Goal: Task Accomplishment & Management: Manage account settings

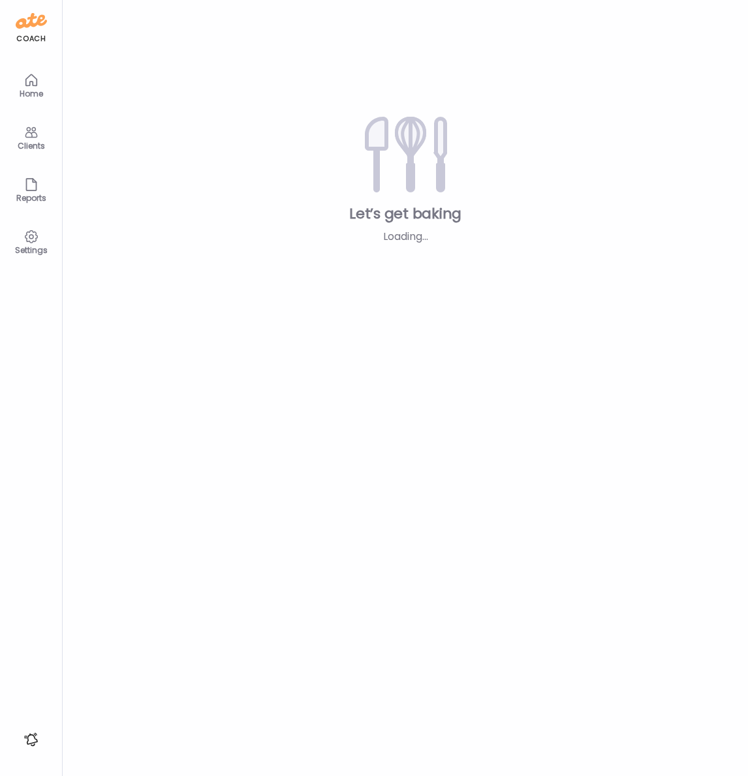
type input "**********"
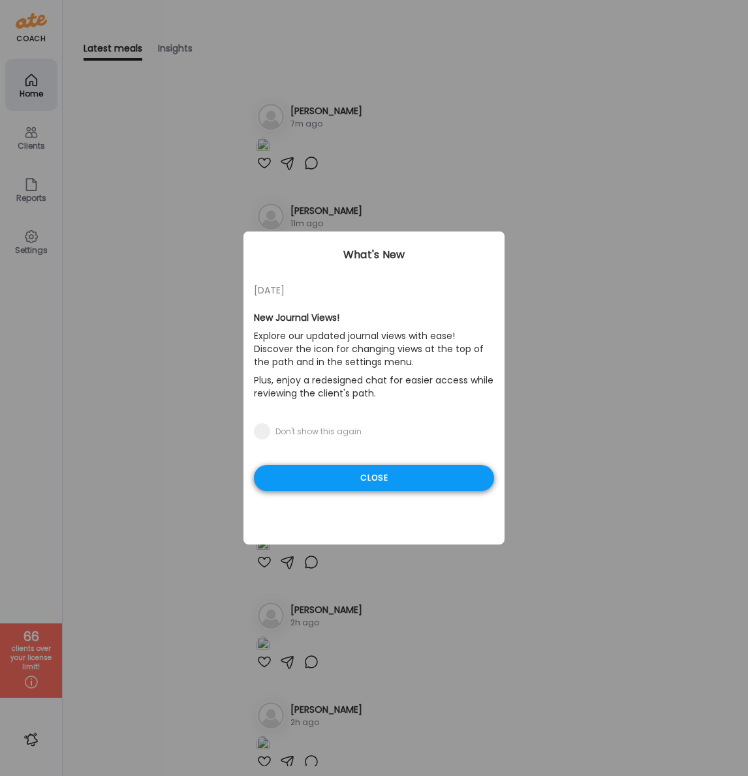
type input "**********"
click at [370, 483] on div "Close" at bounding box center [374, 478] width 240 height 26
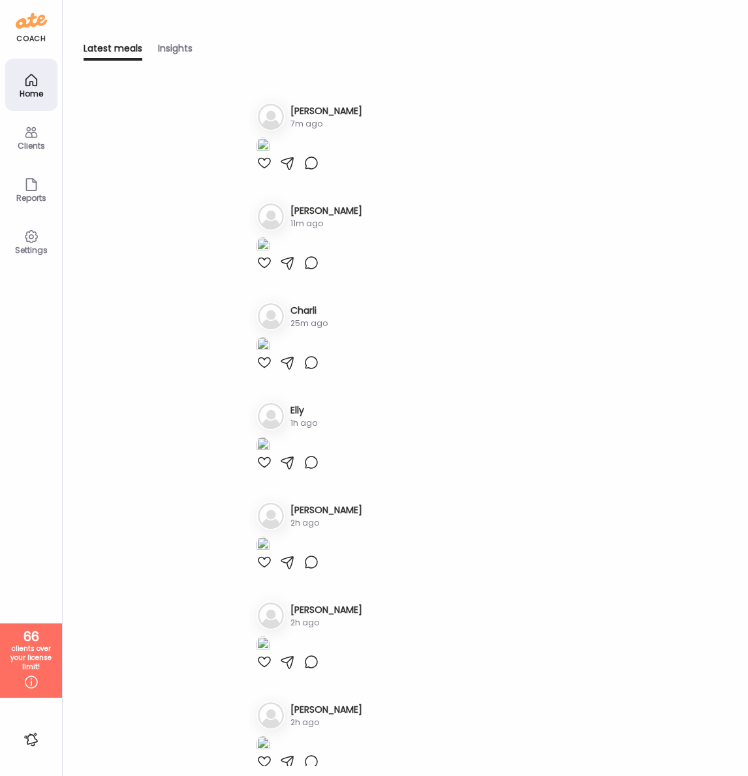
click at [18, 146] on div "Clients" at bounding box center [31, 146] width 47 height 8
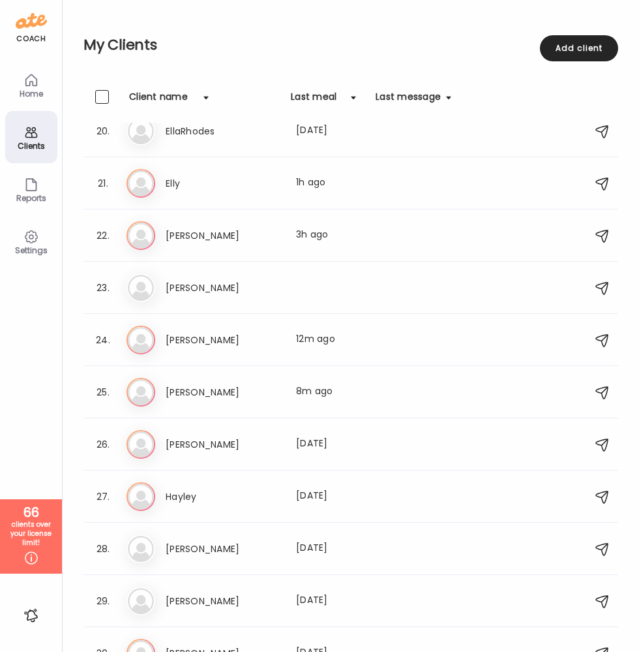
scroll to position [1017, 0]
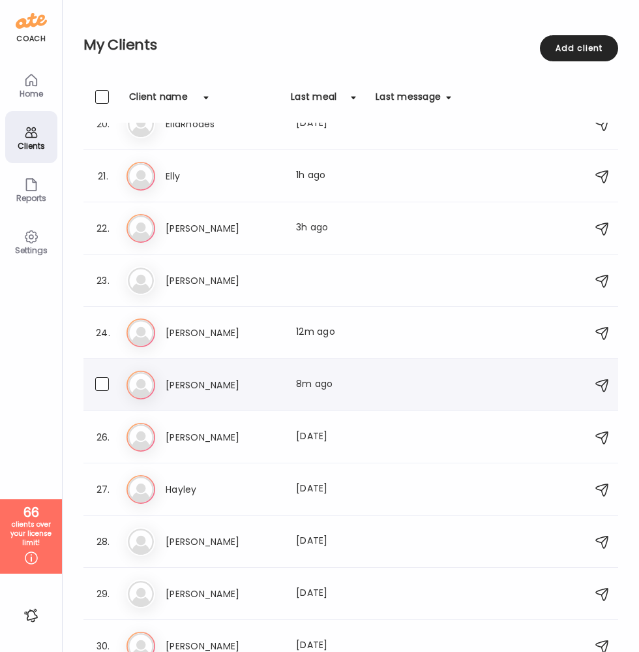
click at [185, 384] on h3 "[PERSON_NAME]" at bounding box center [223, 385] width 115 height 16
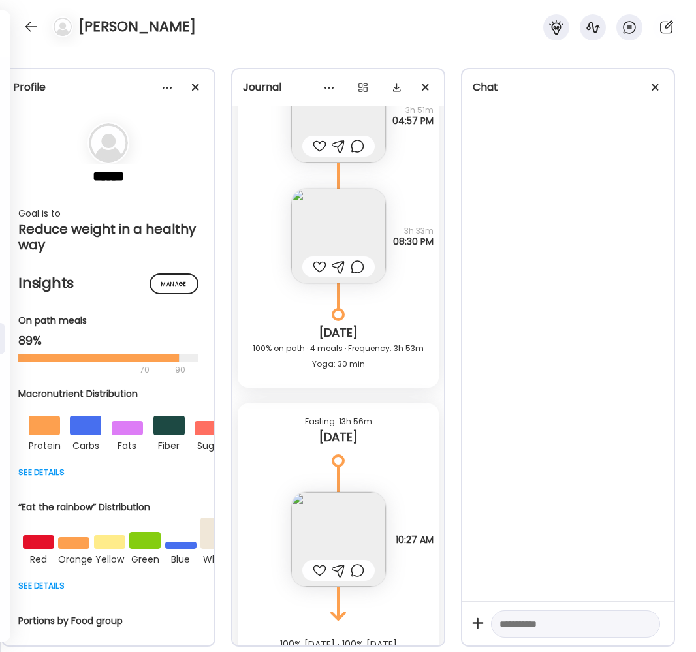
scroll to position [0, 20]
click at [656, 82] on div at bounding box center [655, 87] width 26 height 26
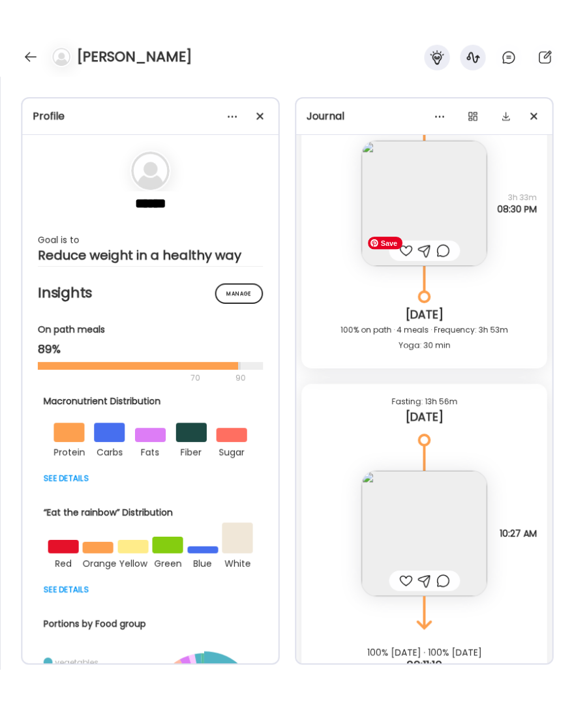
scroll to position [24139, 0]
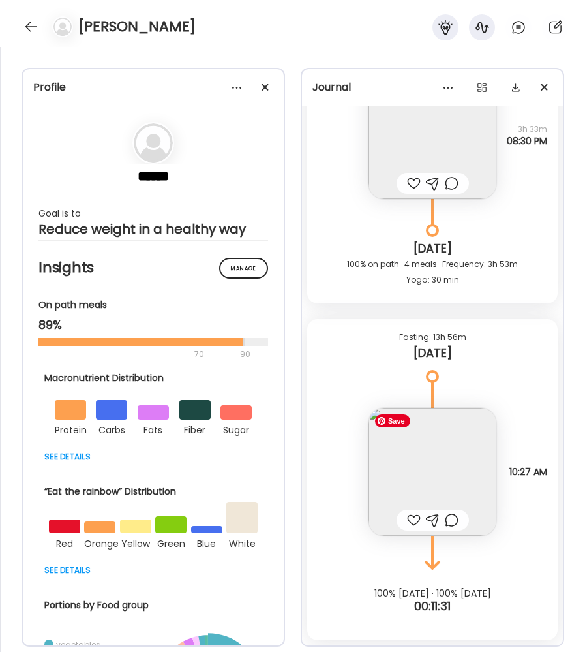
drag, startPoint x: 424, startPoint y: 475, endPoint x: 516, endPoint y: 412, distance: 111.7
click at [514, 414] on div "Note not added Questions not answered 10:27 AM" at bounding box center [432, 459] width 251 height 154
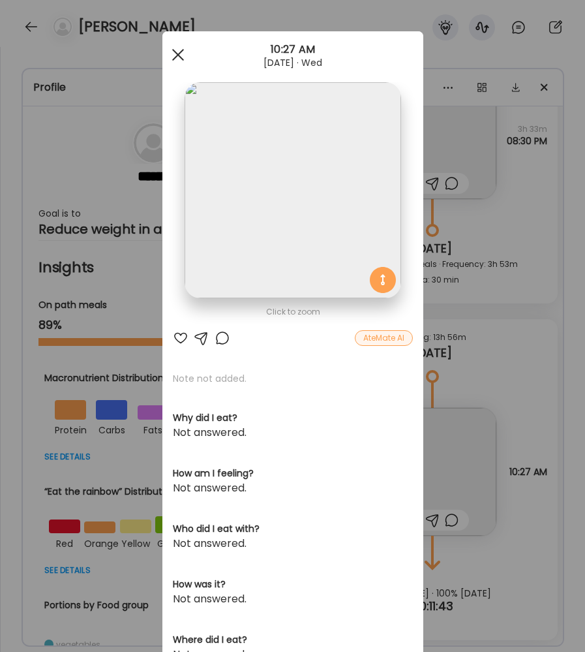
click at [176, 52] on div at bounding box center [178, 55] width 26 height 26
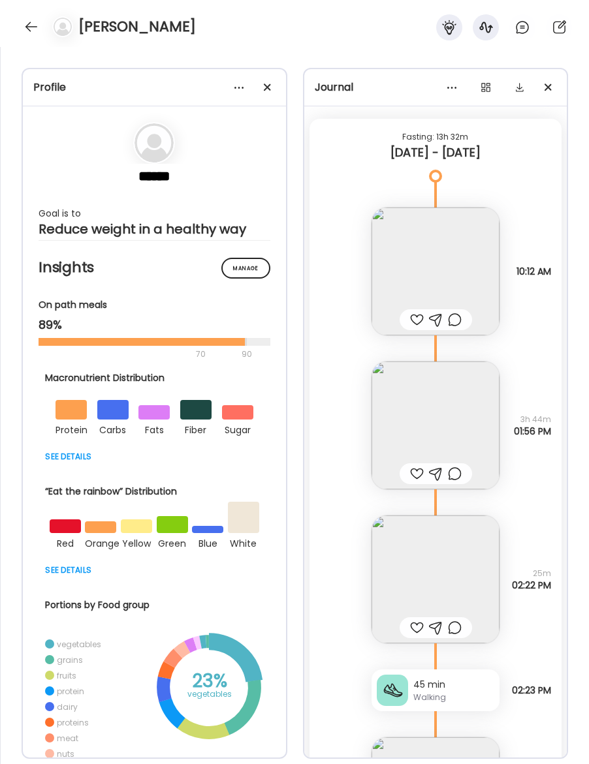
scroll to position [22445, 0]
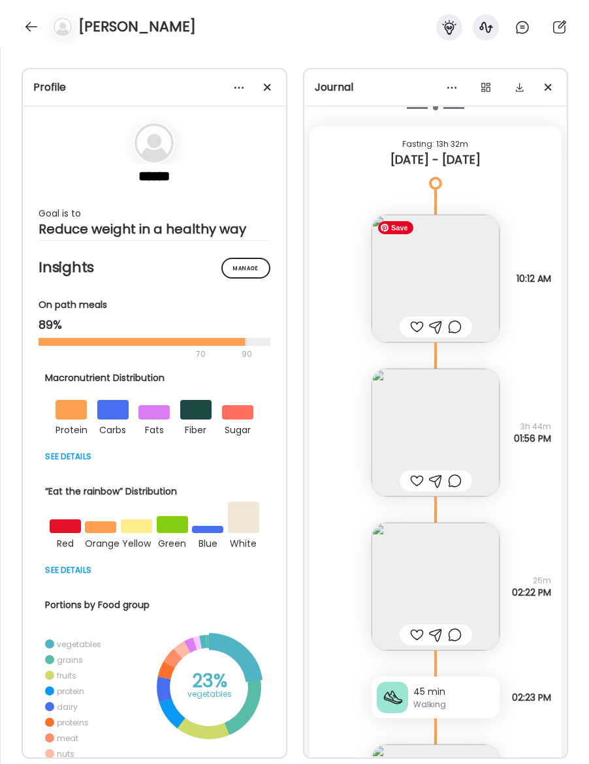
click at [435, 275] on img at bounding box center [435, 279] width 128 height 128
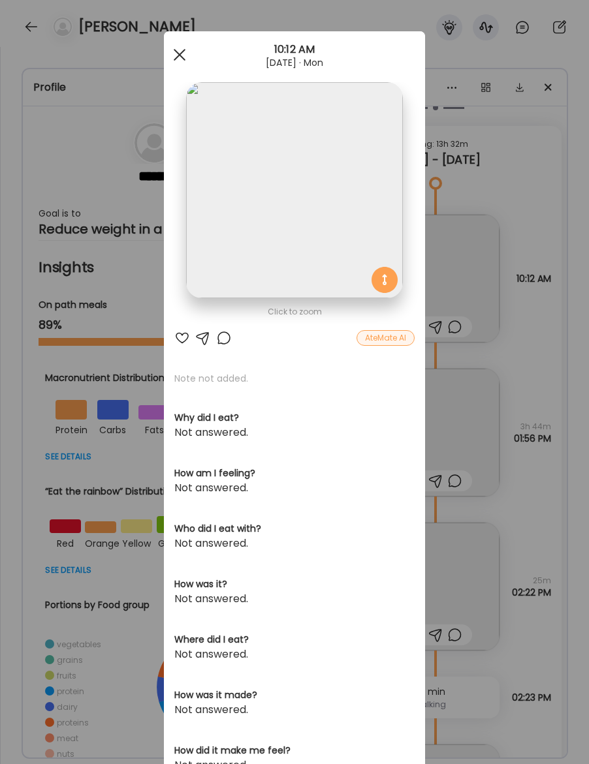
click at [179, 52] on div at bounding box center [179, 55] width 26 height 26
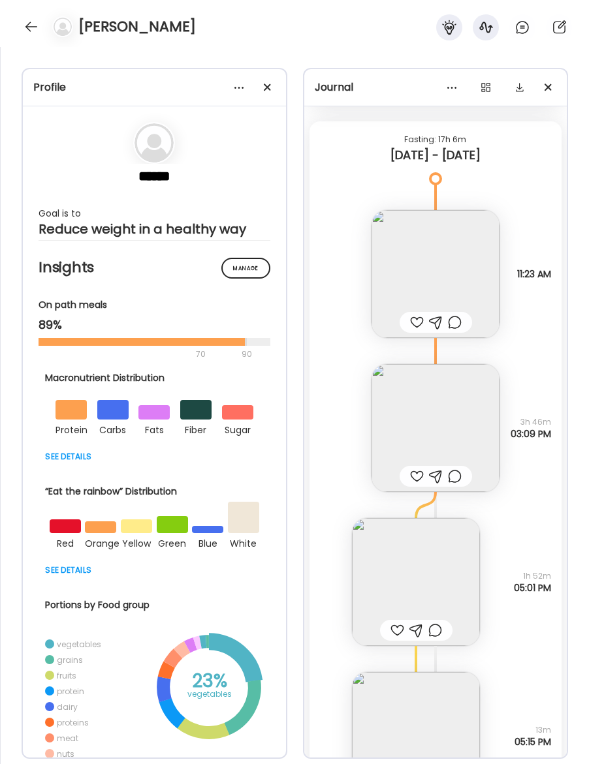
scroll to position [21410, 0]
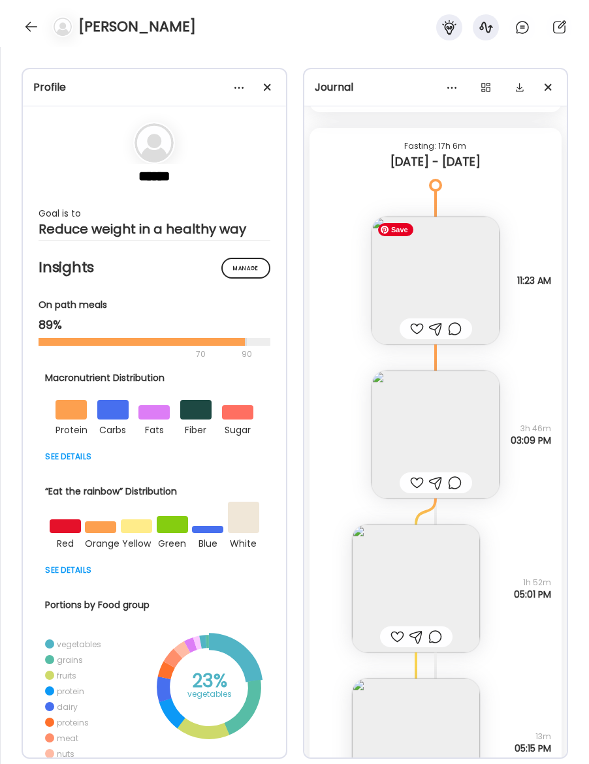
click at [442, 262] on img at bounding box center [435, 281] width 128 height 128
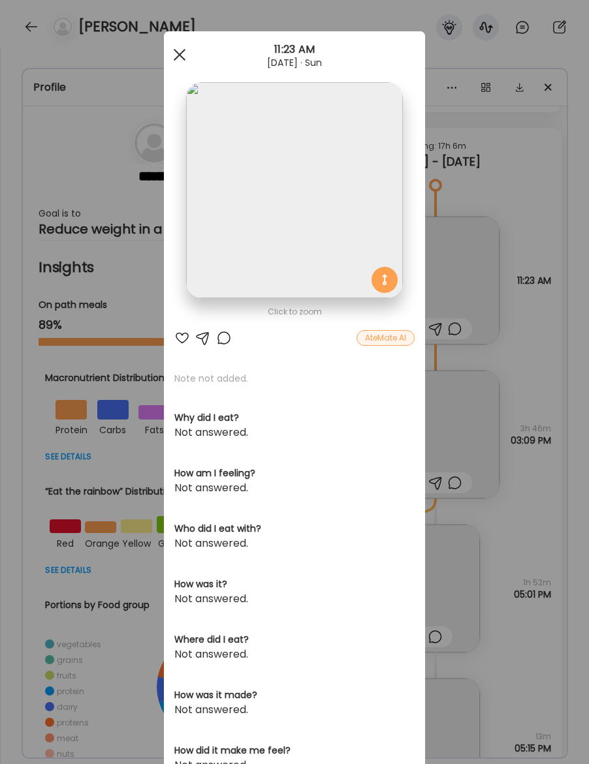
click at [179, 57] on div at bounding box center [179, 55] width 26 height 26
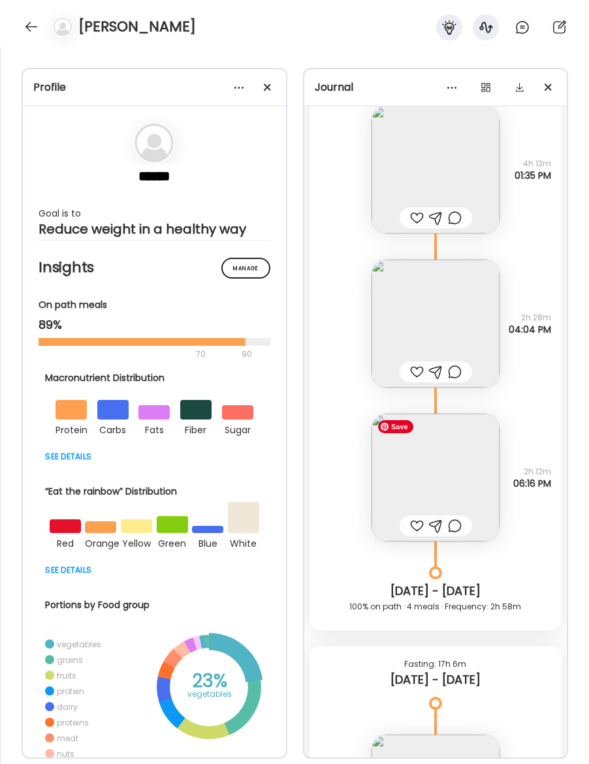
scroll to position [21078, 0]
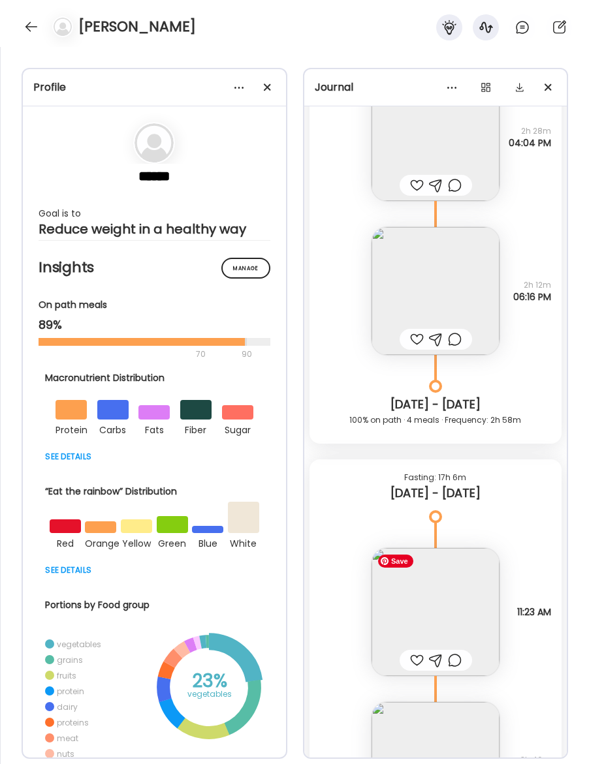
click at [443, 586] on img at bounding box center [435, 612] width 128 height 128
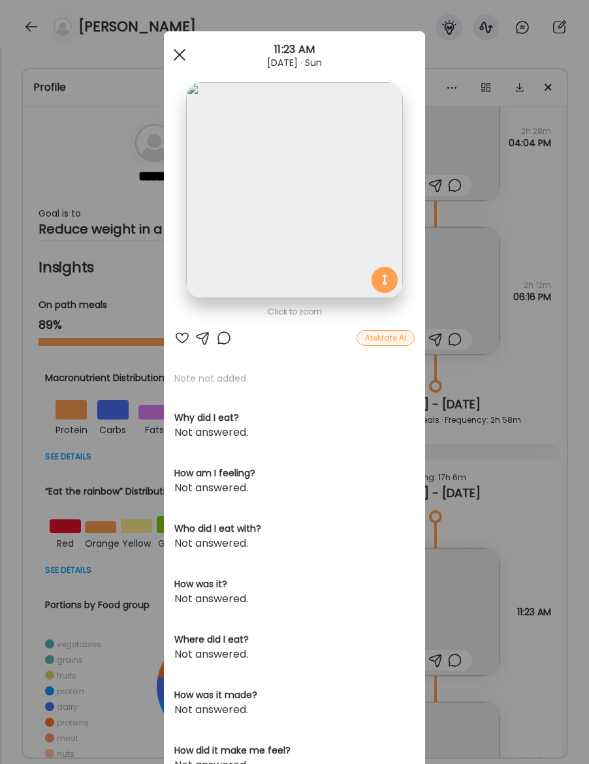
click at [177, 53] on span at bounding box center [180, 55] width 12 height 12
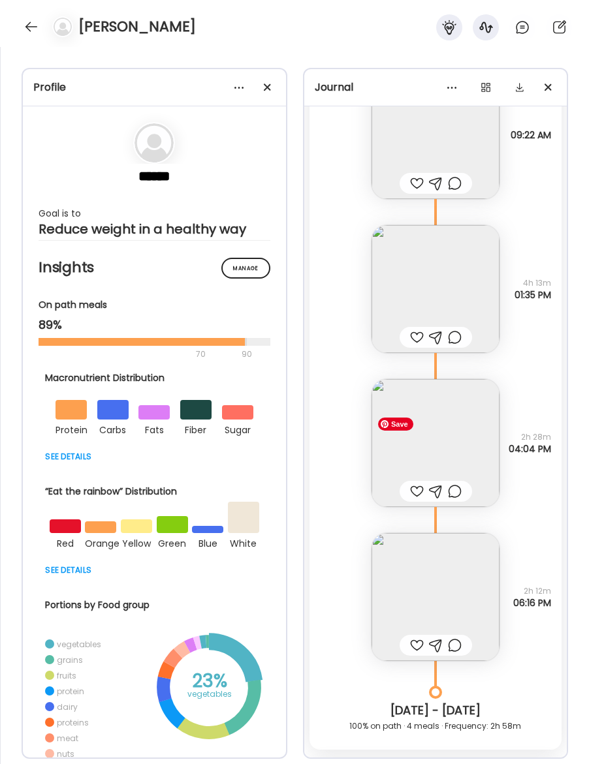
scroll to position [20755, 0]
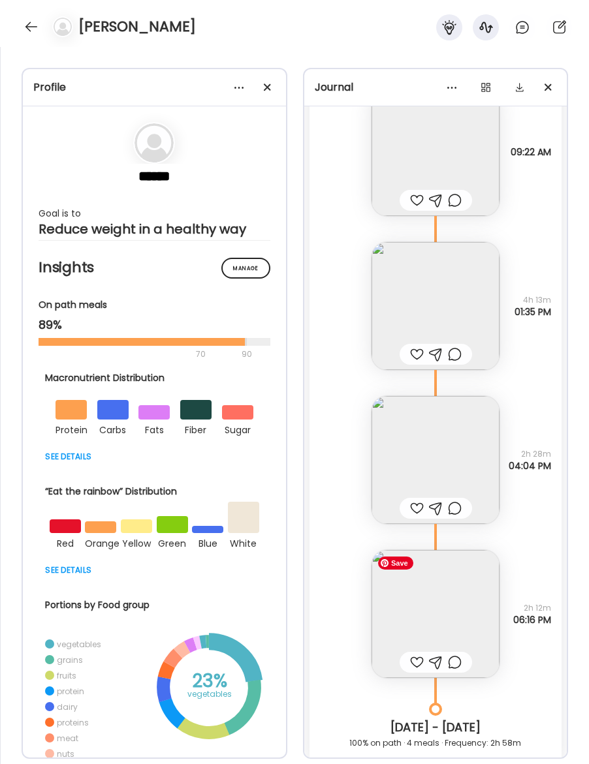
click at [428, 631] on img at bounding box center [435, 614] width 128 height 128
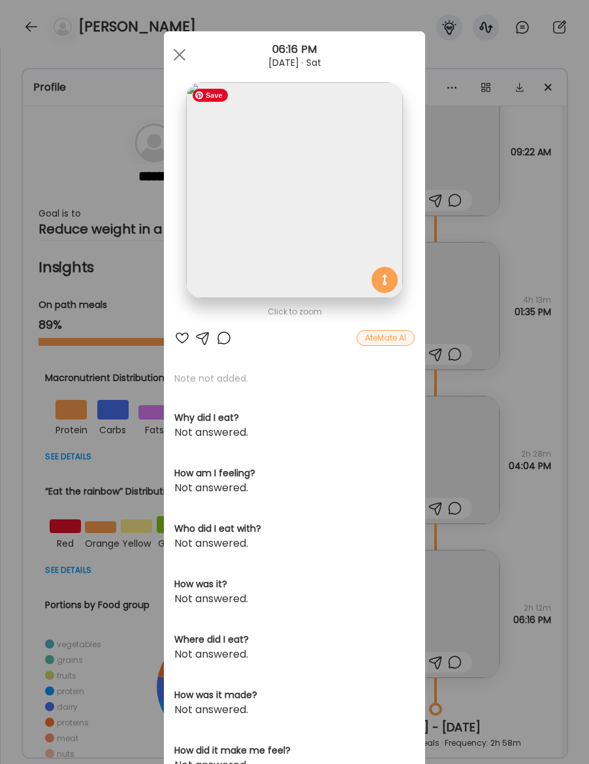
drag, startPoint x: 185, startPoint y: 52, endPoint x: 289, endPoint y: 151, distance: 144.0
click at [289, 151] on div "Ate Coach Dashboard 06:16 PM [DATE] · Sat Click to zoom AteMate AI Note not add…" at bounding box center [294, 415] width 261 height 768
click at [183, 53] on div at bounding box center [179, 55] width 26 height 26
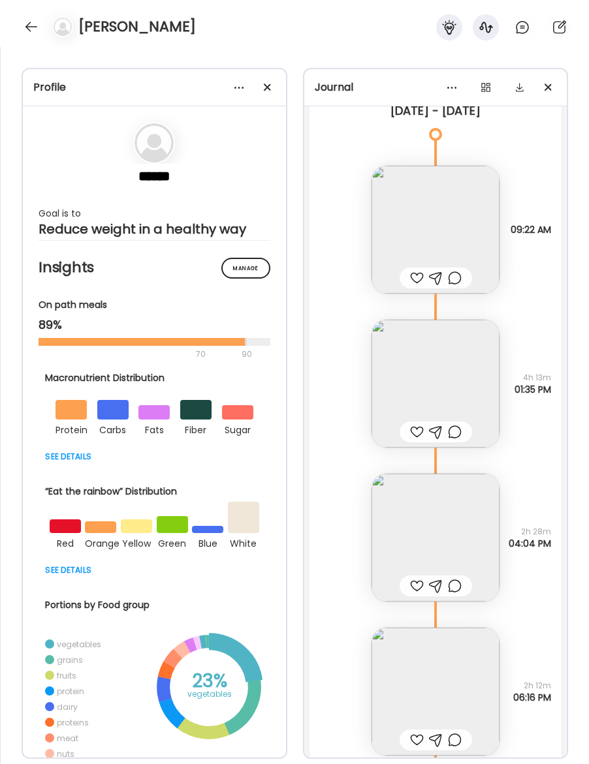
scroll to position [20672, 0]
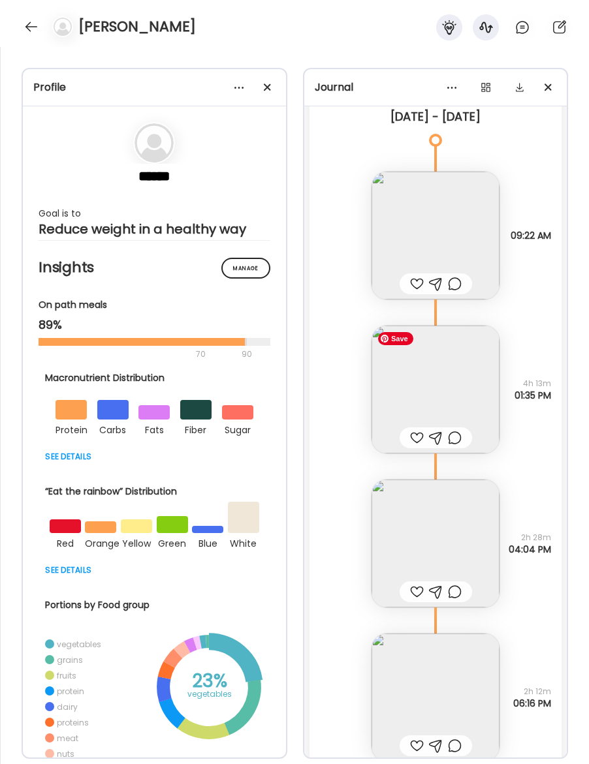
click at [415, 390] on img at bounding box center [435, 390] width 128 height 128
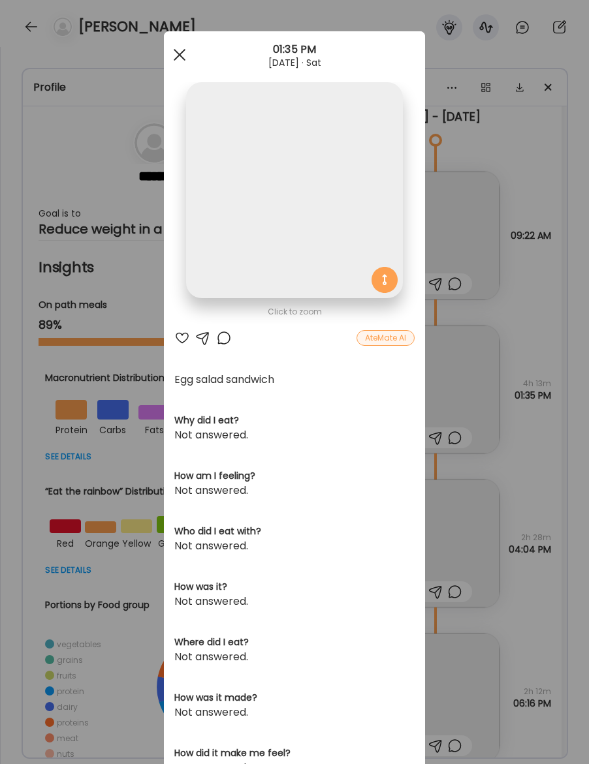
click at [177, 54] on div at bounding box center [179, 55] width 26 height 26
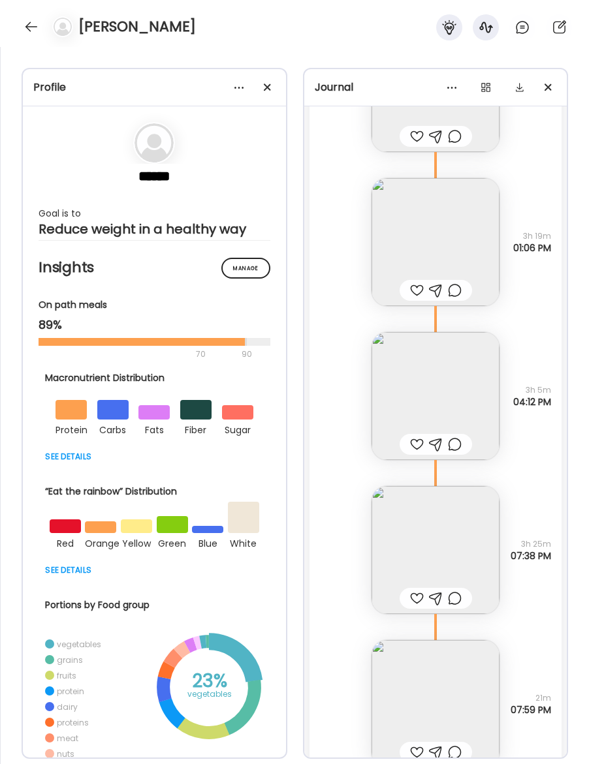
scroll to position [19096, 0]
click at [450, 568] on img at bounding box center [435, 553] width 128 height 128
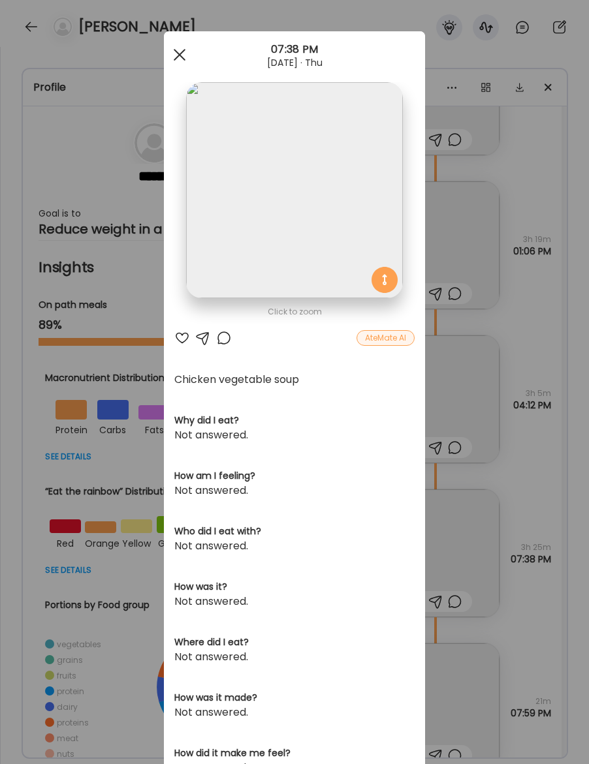
click at [176, 56] on div at bounding box center [179, 55] width 26 height 26
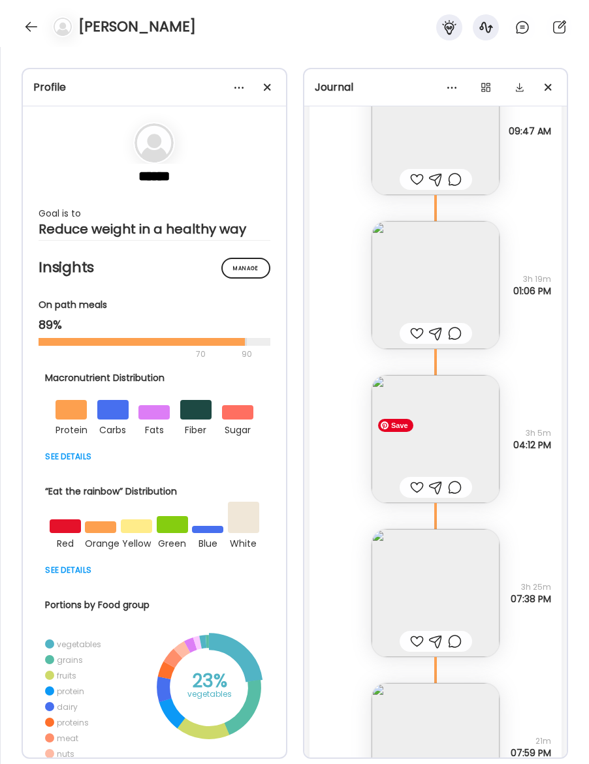
scroll to position [19312, 0]
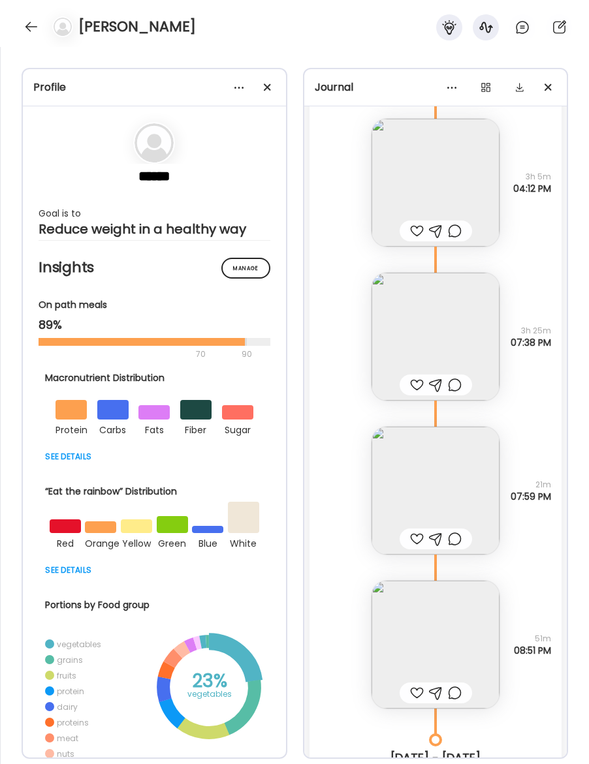
click at [453, 526] on img at bounding box center [435, 491] width 128 height 128
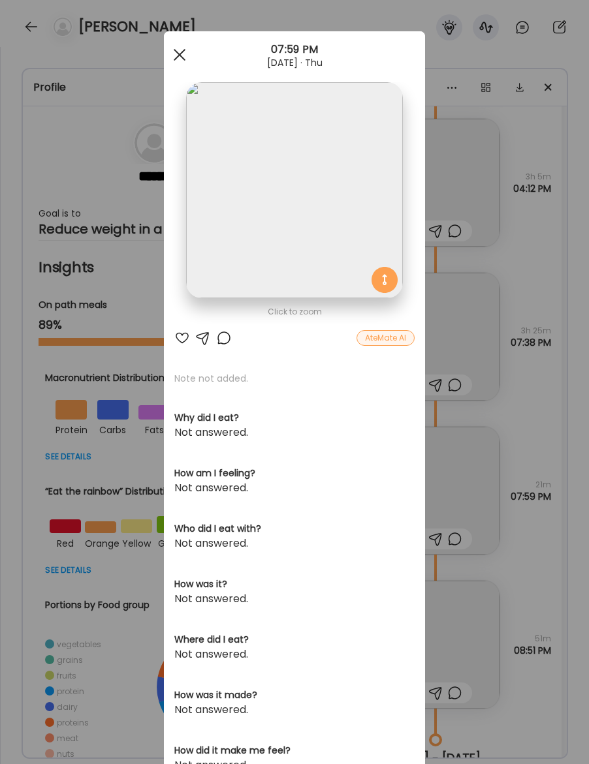
click at [182, 52] on span at bounding box center [180, 55] width 12 height 12
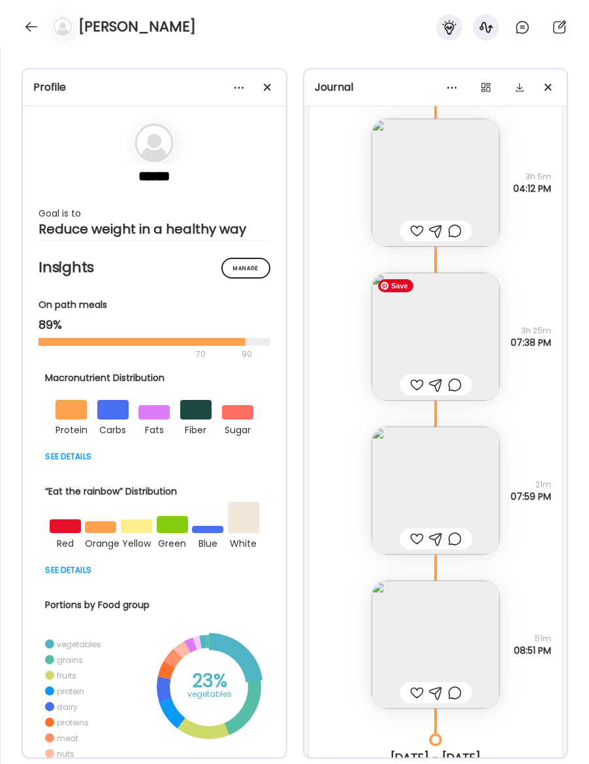
click at [430, 343] on img at bounding box center [435, 337] width 128 height 128
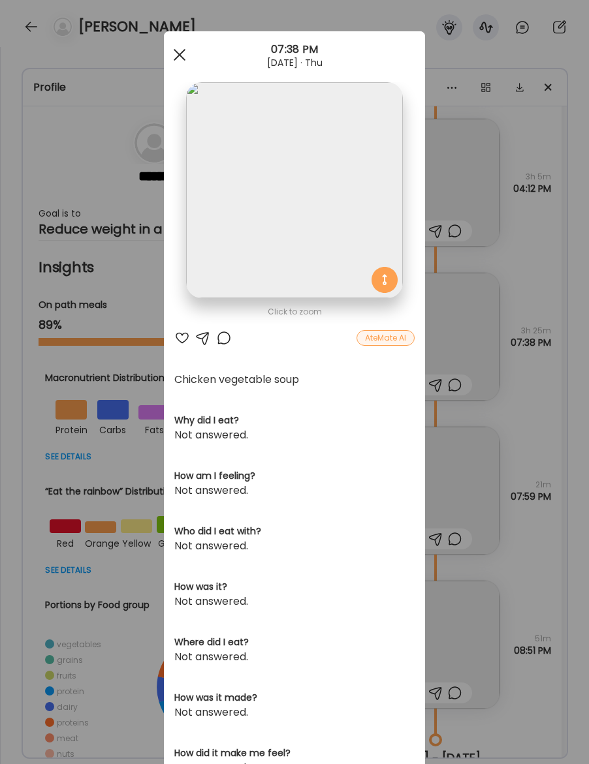
click at [182, 52] on span at bounding box center [180, 55] width 12 height 12
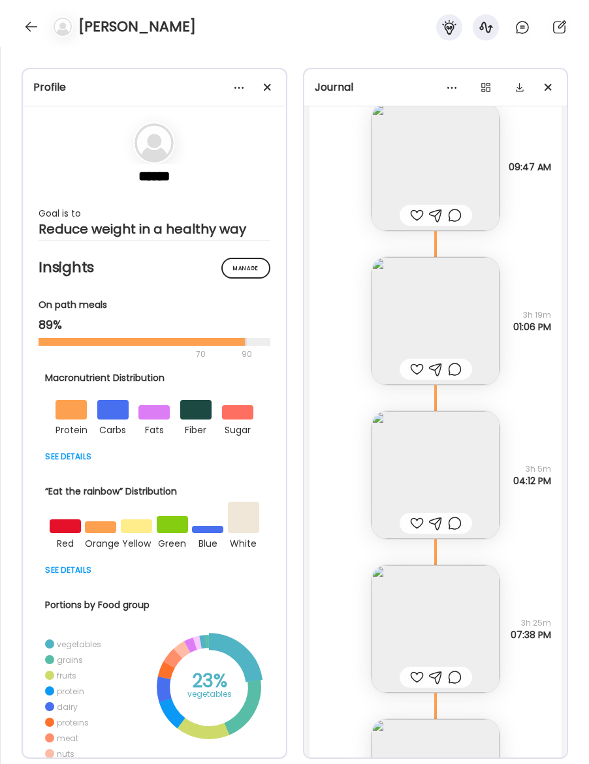
scroll to position [19015, 0]
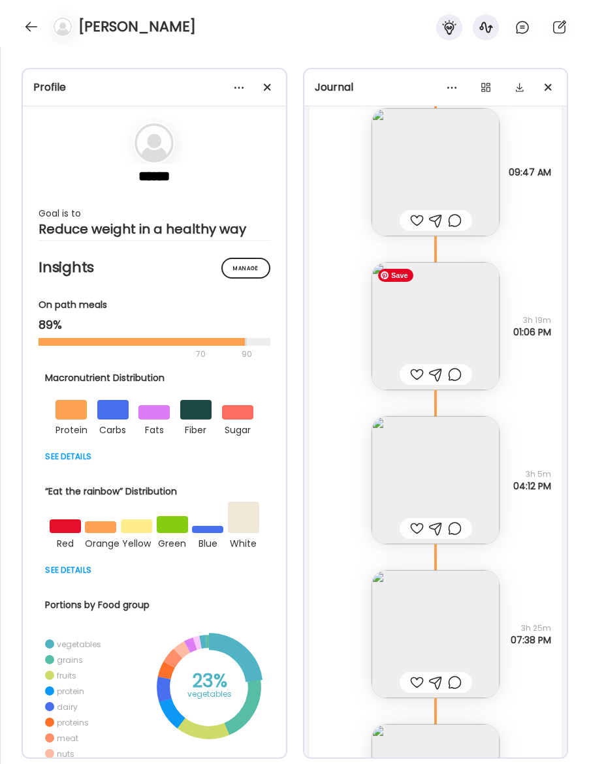
click at [457, 328] on img at bounding box center [435, 326] width 128 height 128
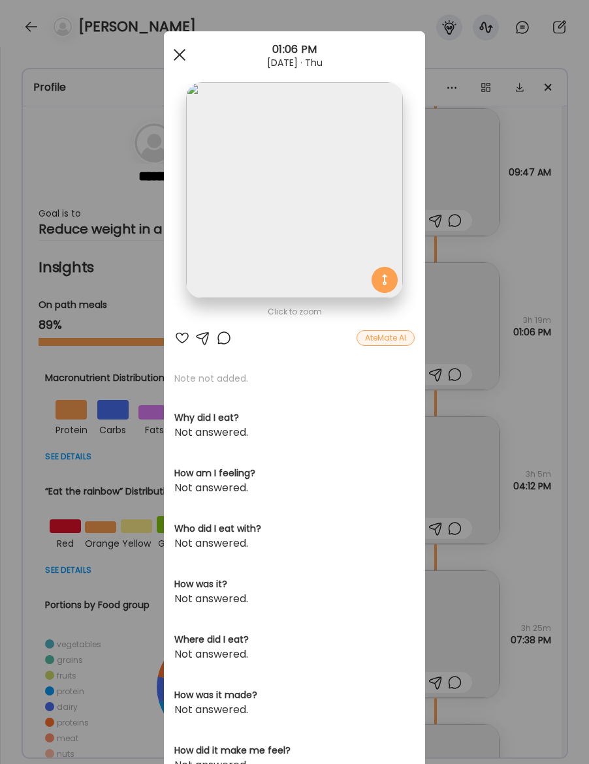
click at [178, 57] on div at bounding box center [179, 55] width 26 height 26
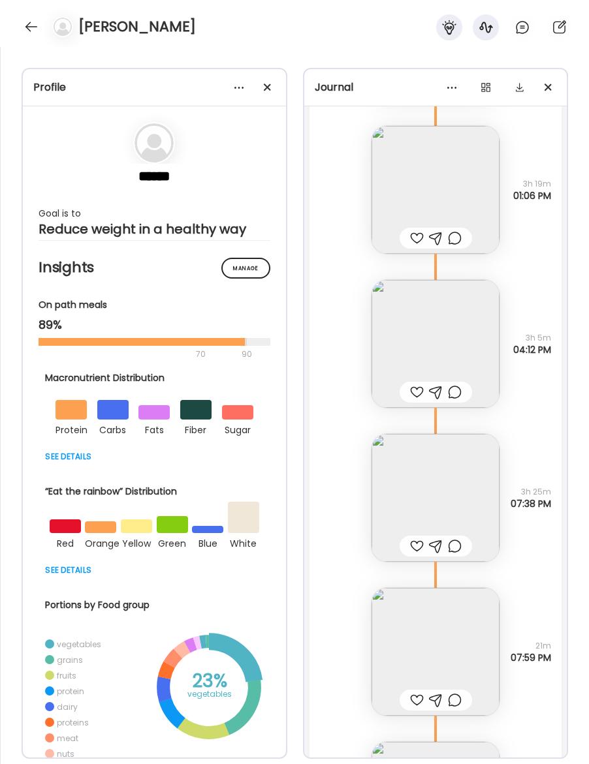
scroll to position [19194, 0]
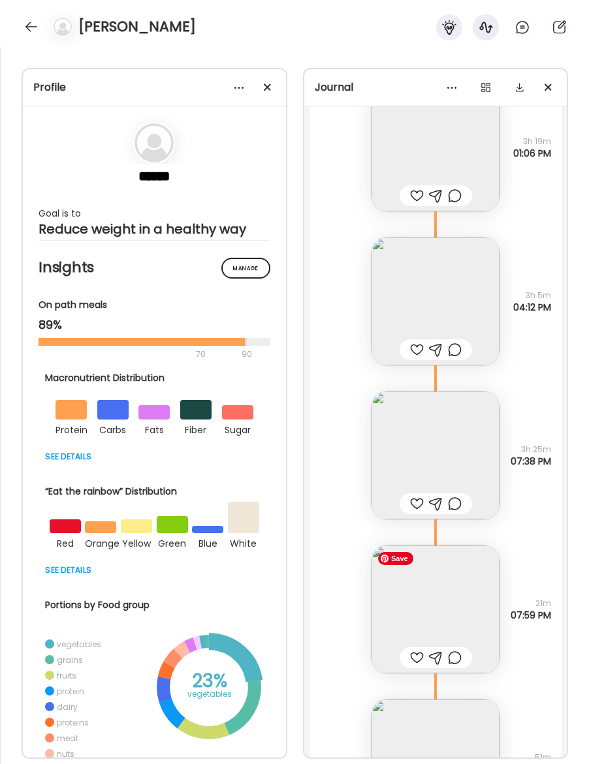
click at [442, 607] on img at bounding box center [435, 610] width 128 height 128
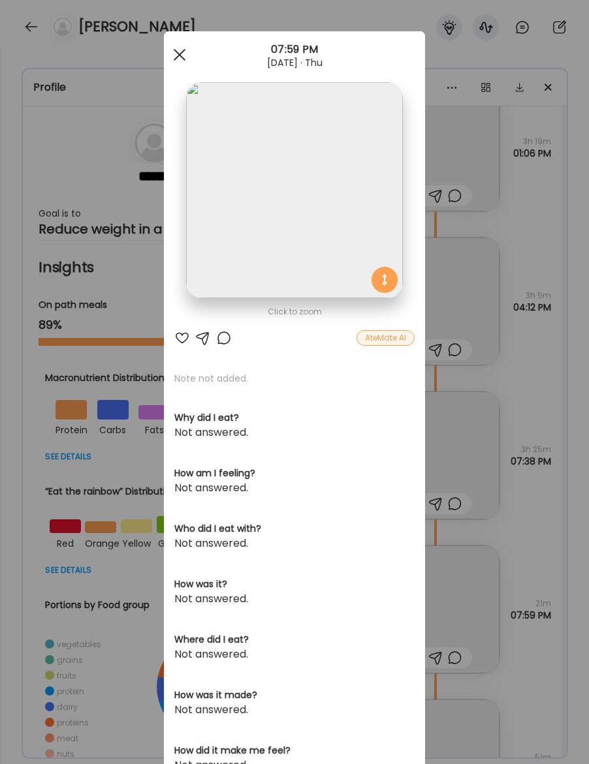
click at [179, 53] on span at bounding box center [180, 55] width 12 height 12
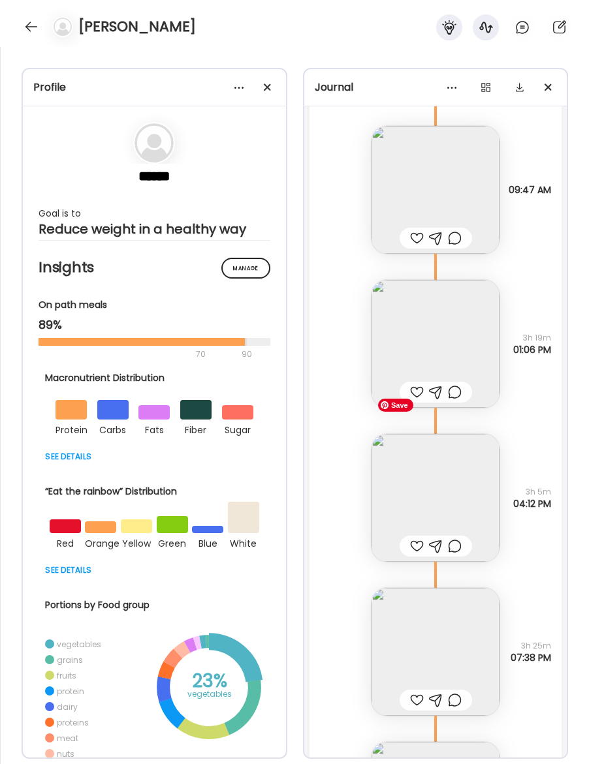
scroll to position [18979, 0]
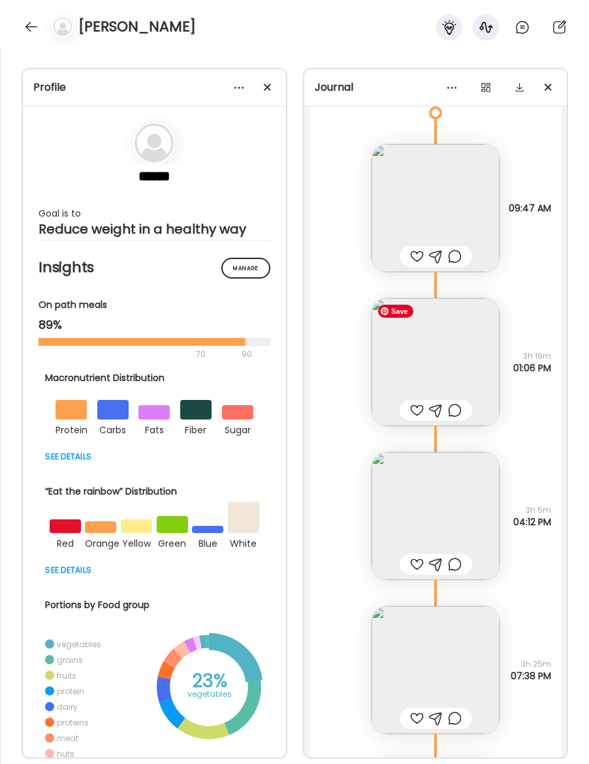
click at [454, 377] on img at bounding box center [435, 362] width 128 height 128
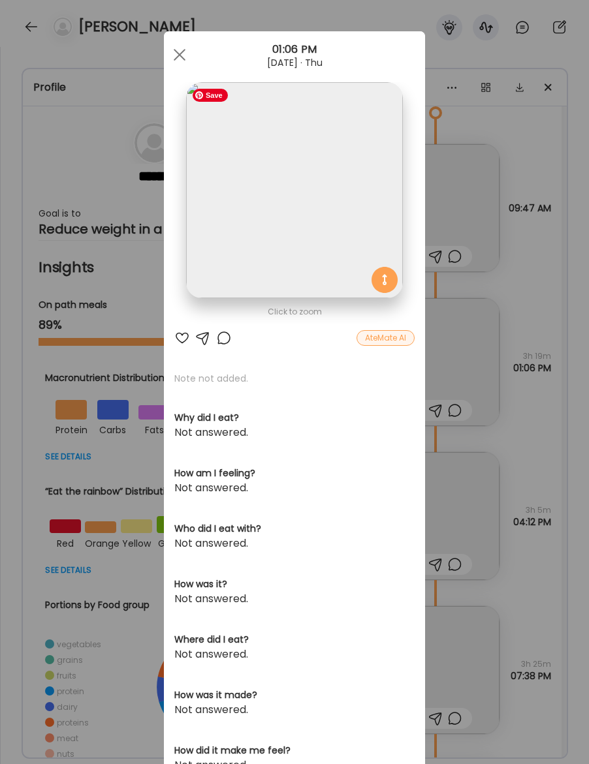
click at [339, 202] on img at bounding box center [294, 190] width 216 height 216
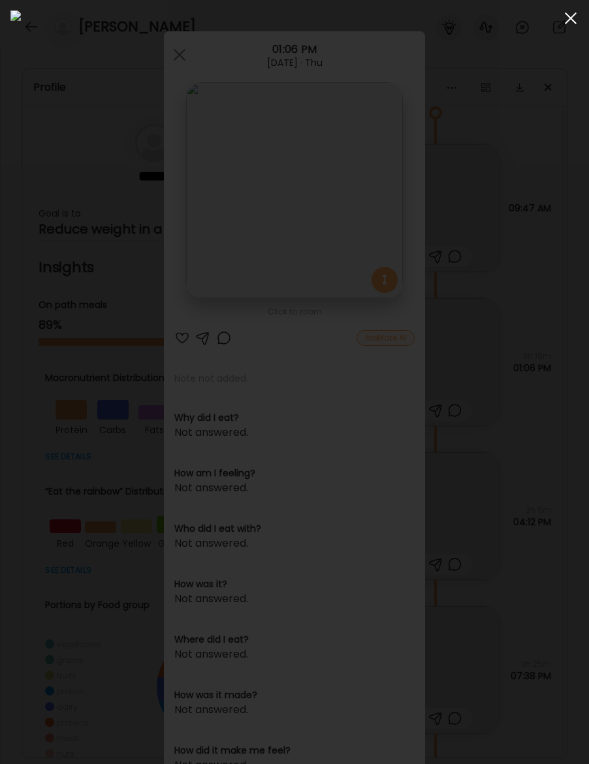
click at [573, 22] on span at bounding box center [570, 18] width 12 height 12
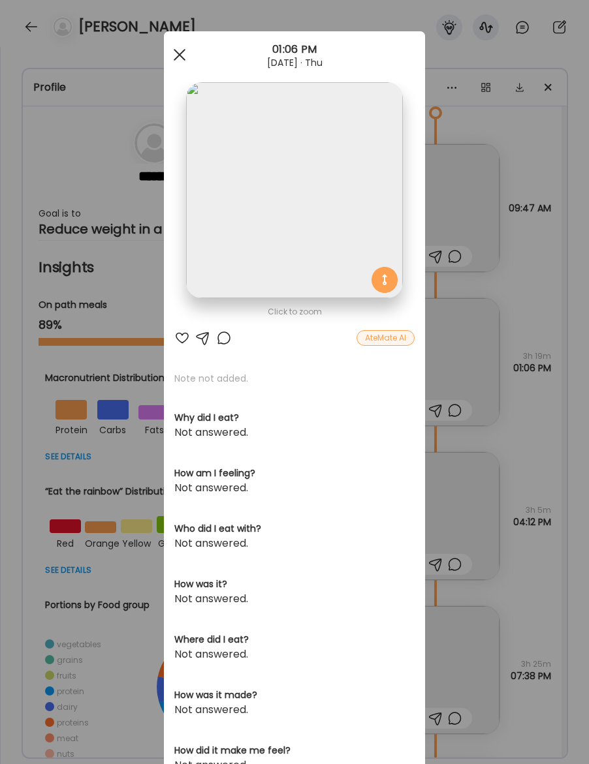
click at [183, 54] on div at bounding box center [179, 55] width 26 height 26
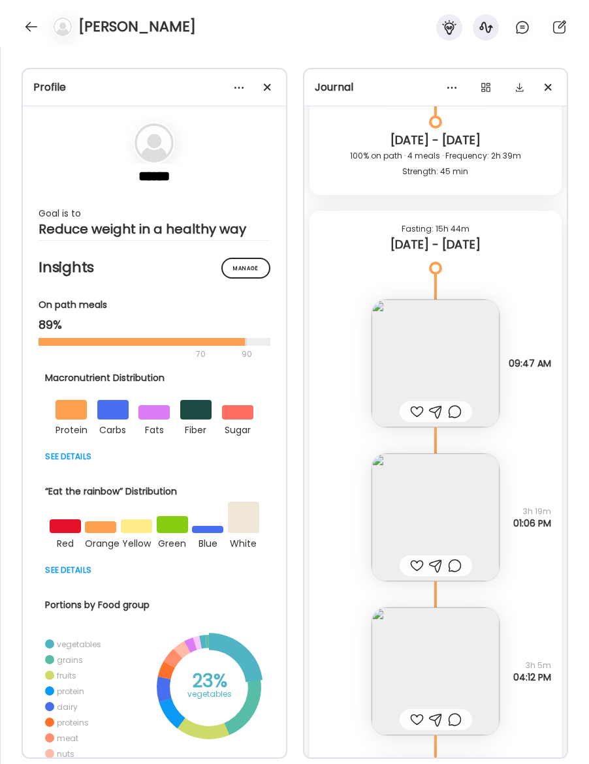
scroll to position [18787, 0]
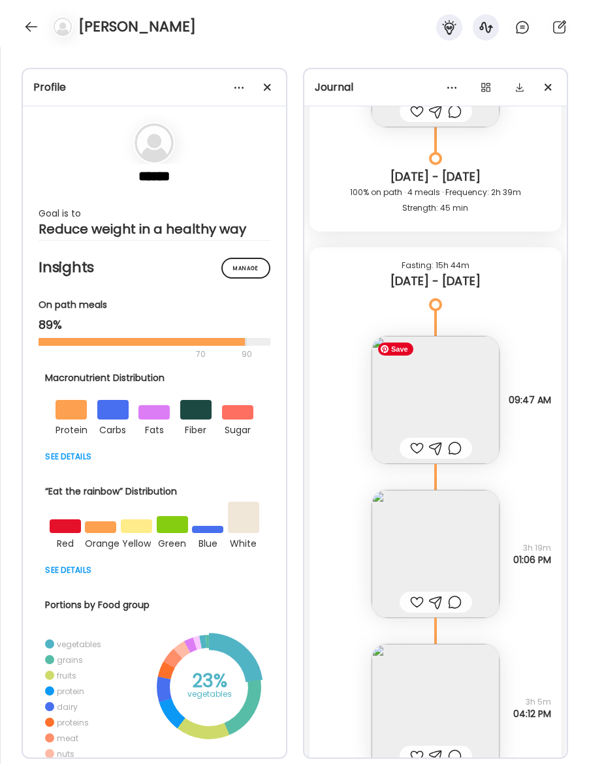
click at [453, 401] on img at bounding box center [435, 400] width 128 height 128
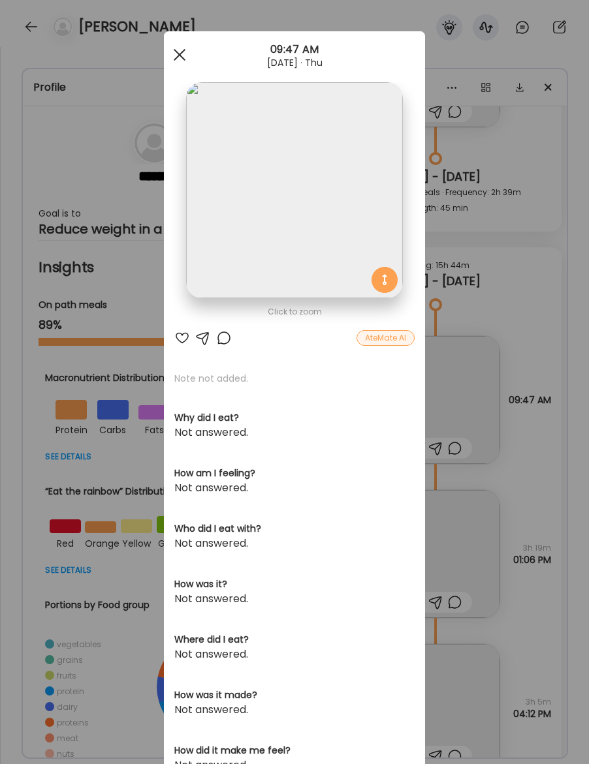
click at [179, 57] on div at bounding box center [179, 55] width 26 height 26
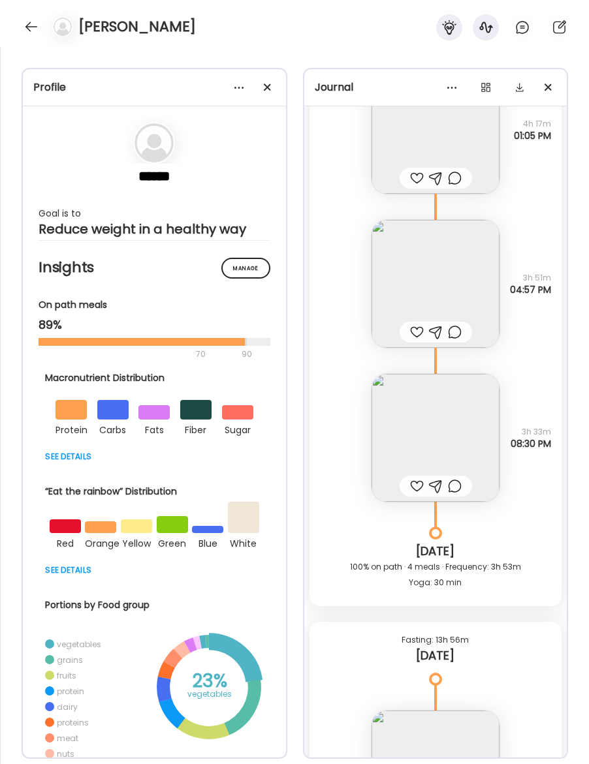
scroll to position [23828, 0]
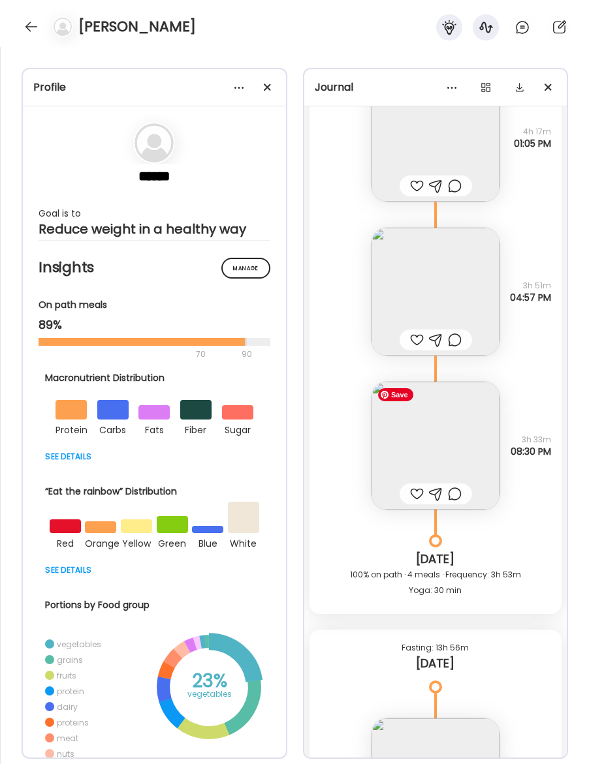
click at [453, 437] on img at bounding box center [435, 446] width 128 height 128
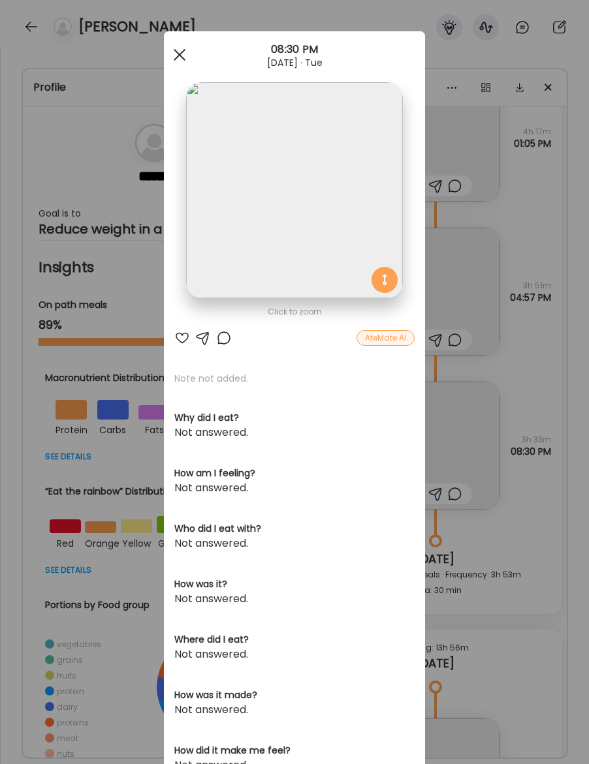
click at [177, 50] on div at bounding box center [179, 55] width 26 height 26
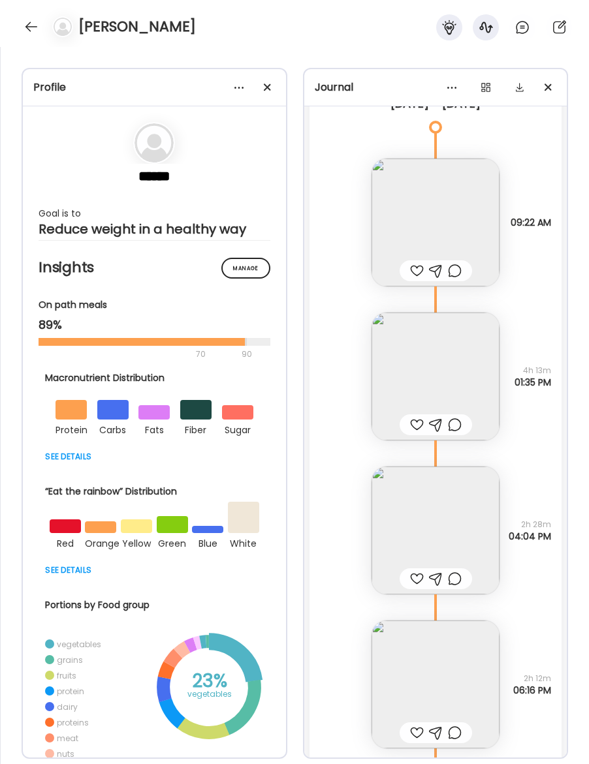
scroll to position [20501, 0]
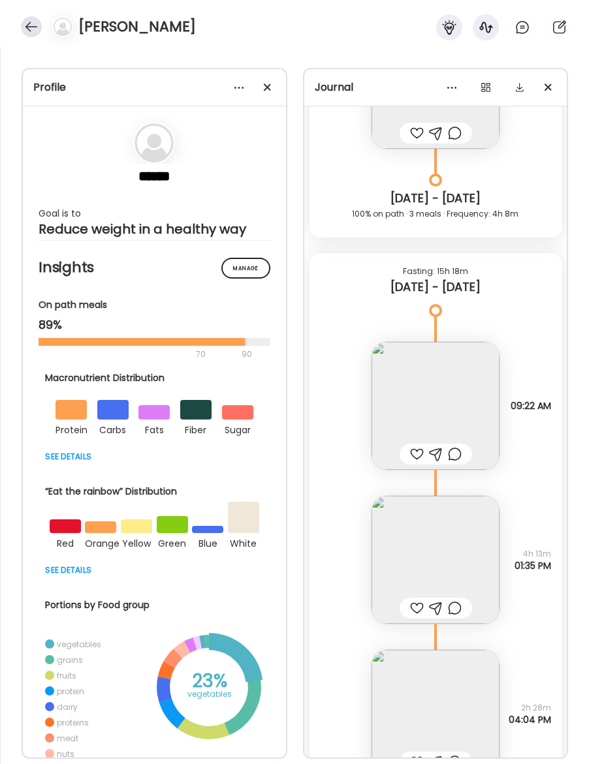
click at [24, 25] on div at bounding box center [31, 26] width 21 height 21
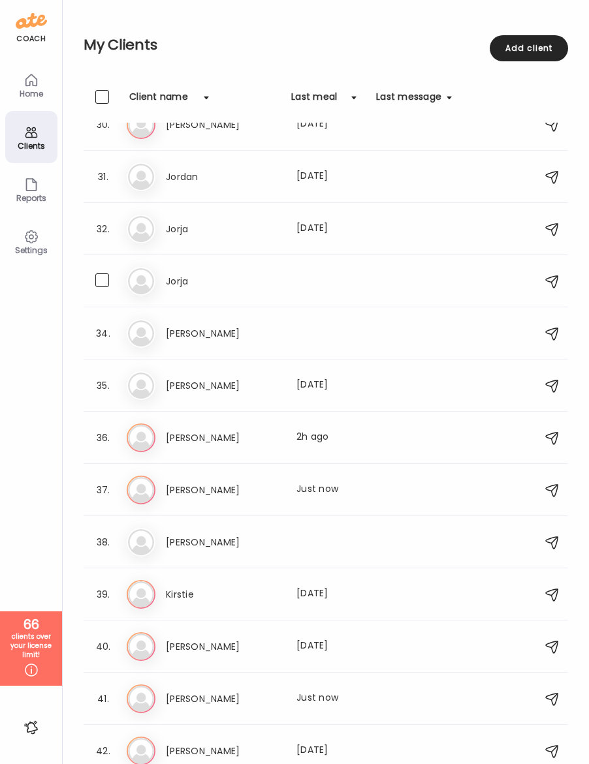
scroll to position [1541, 0]
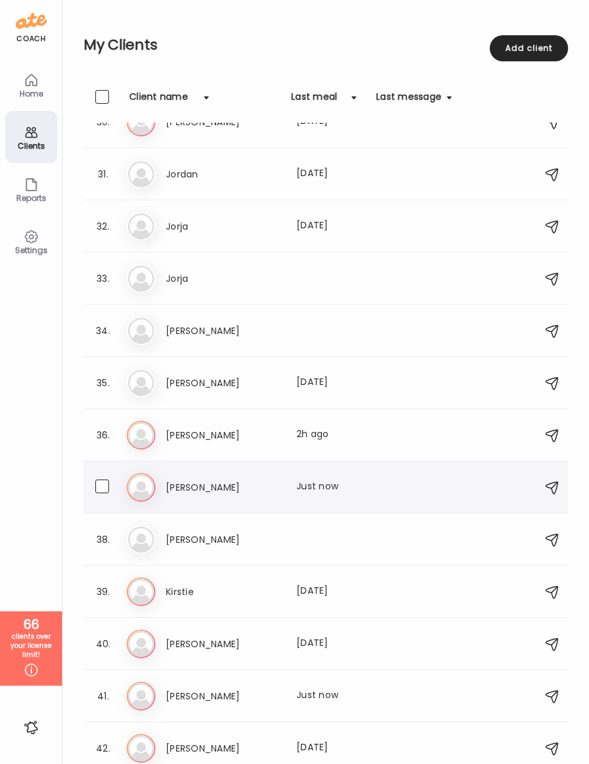
click at [193, 483] on h3 "[PERSON_NAME]" at bounding box center [223, 488] width 115 height 16
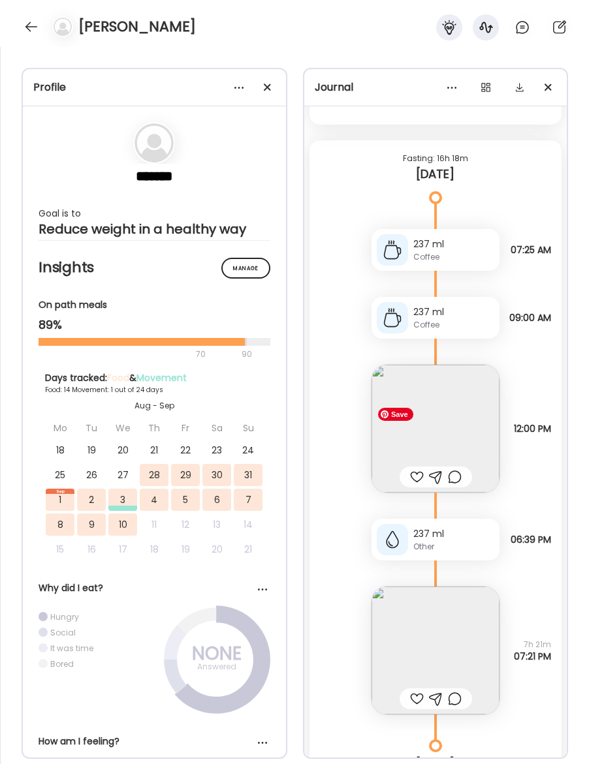
scroll to position [10132, 0]
click at [453, 628] on img at bounding box center [435, 649] width 128 height 128
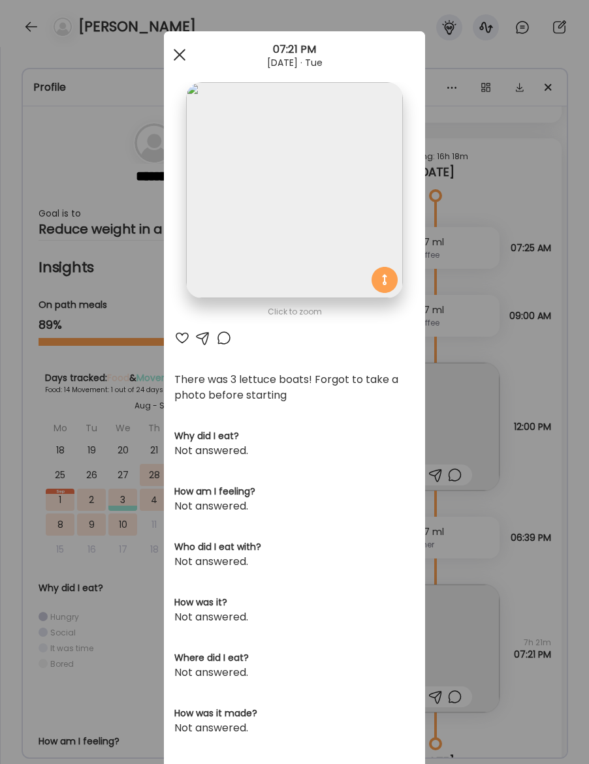
click at [182, 58] on span at bounding box center [180, 55] width 12 height 12
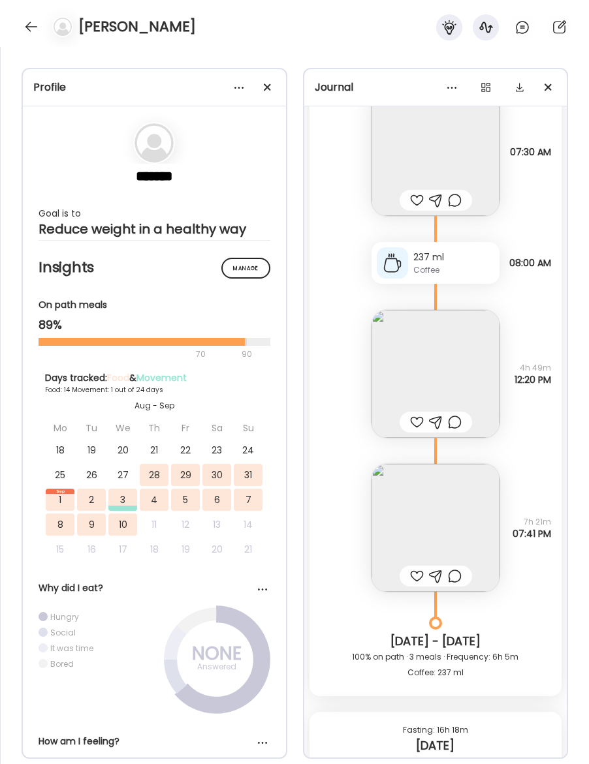
scroll to position [9542, 0]
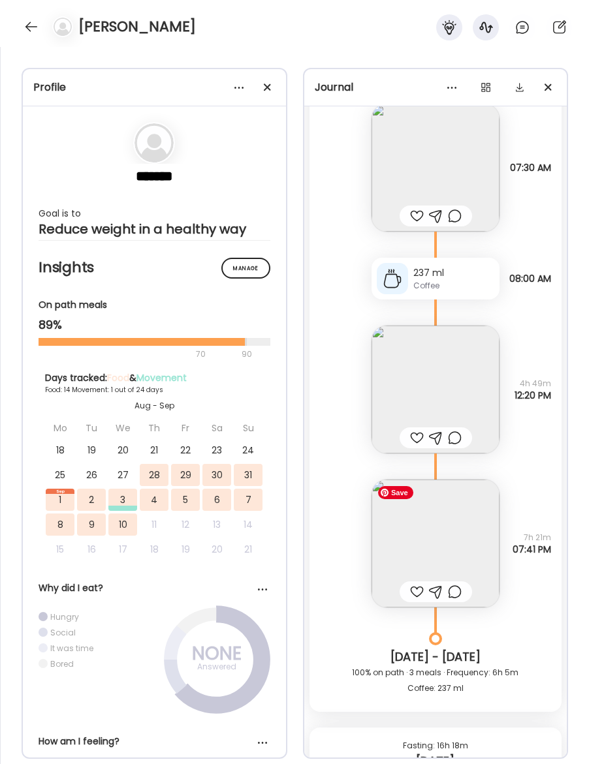
click at [433, 547] on img at bounding box center [435, 544] width 128 height 128
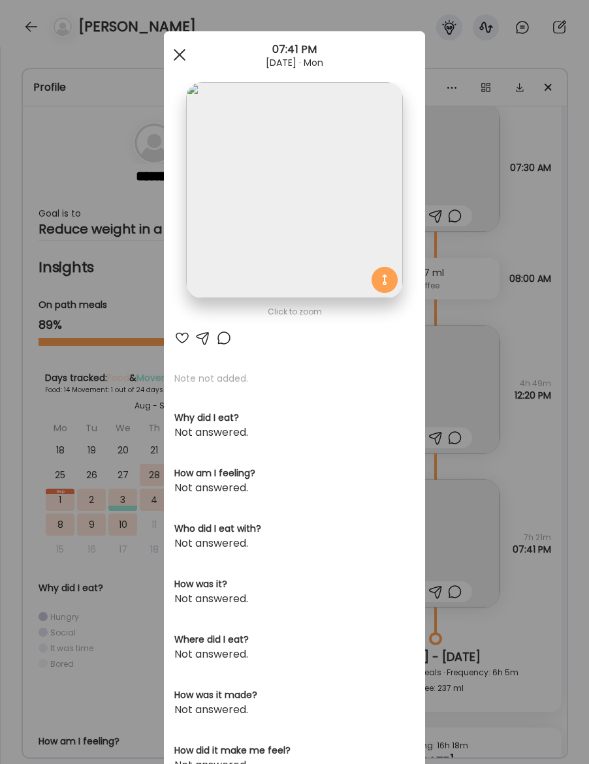
click at [174, 51] on div at bounding box center [179, 55] width 26 height 26
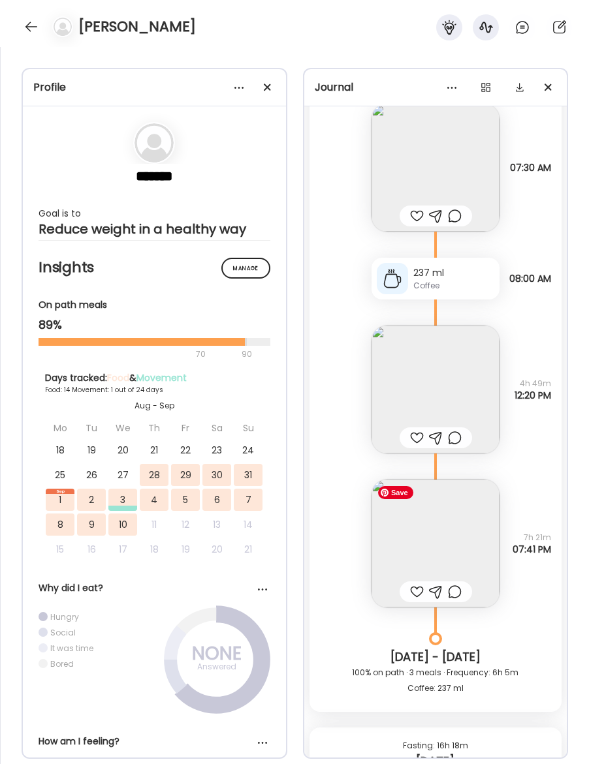
scroll to position [9404, 0]
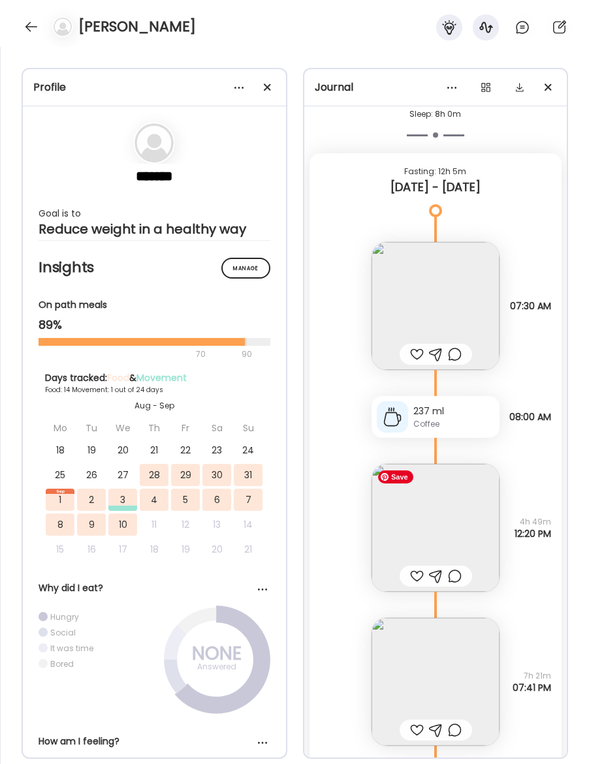
click at [450, 536] on img at bounding box center [435, 528] width 128 height 128
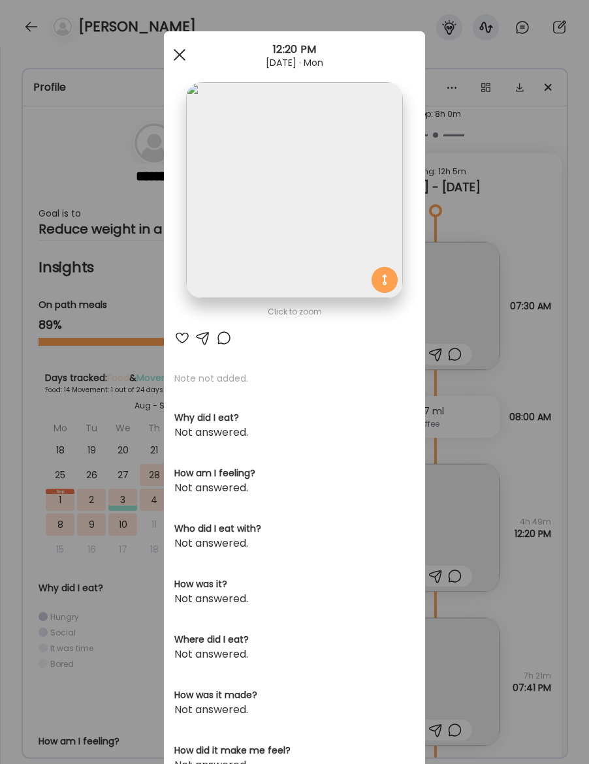
click at [188, 55] on div at bounding box center [179, 55] width 26 height 26
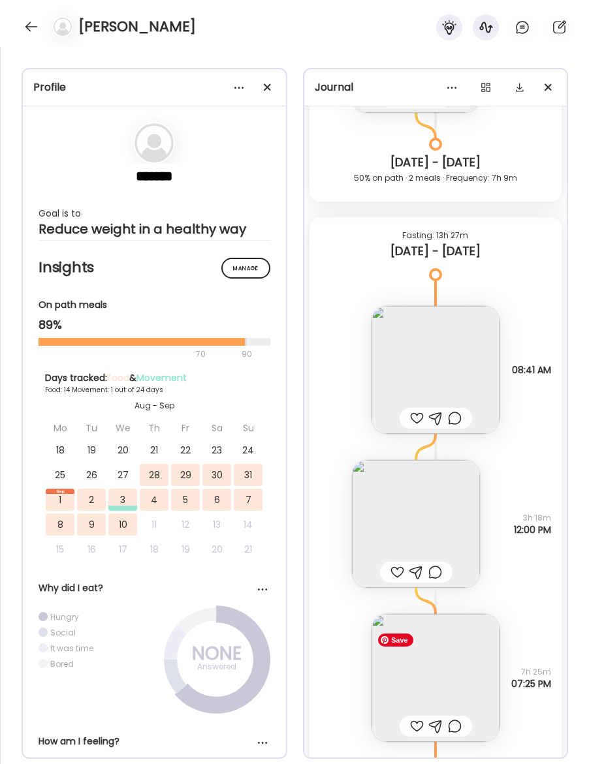
scroll to position [8584, 0]
click at [450, 680] on img at bounding box center [435, 677] width 128 height 128
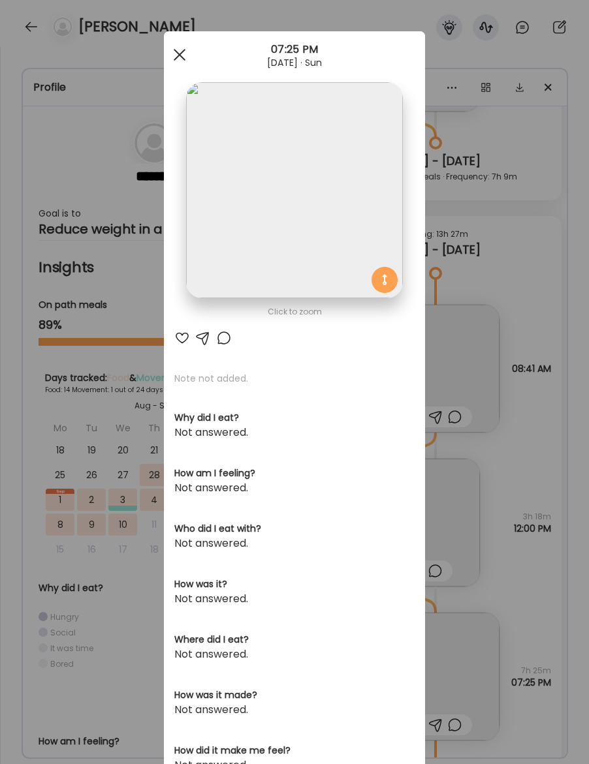
click at [178, 54] on span at bounding box center [180, 55] width 12 height 12
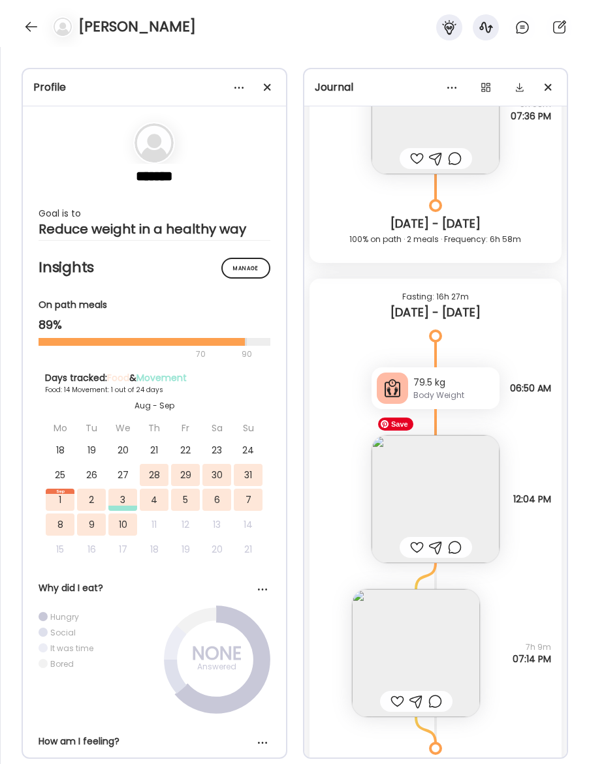
scroll to position [7976, 0]
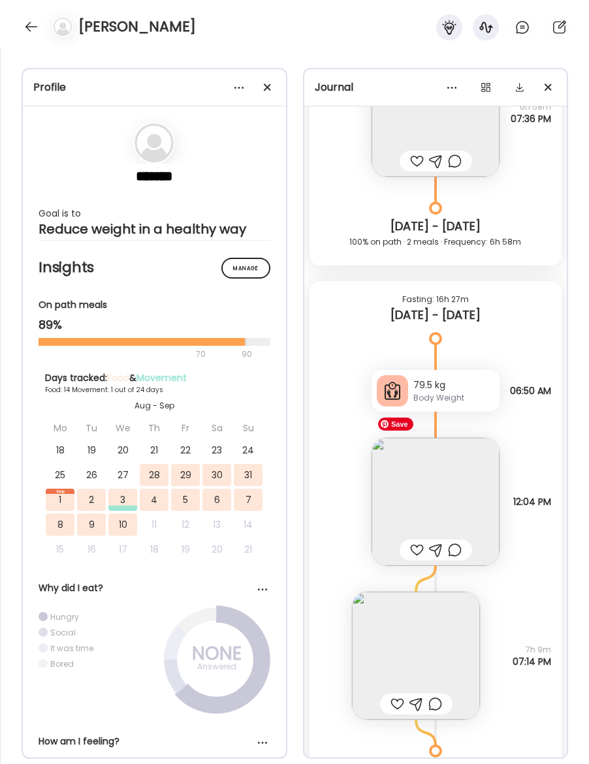
click at [435, 504] on img at bounding box center [435, 502] width 128 height 128
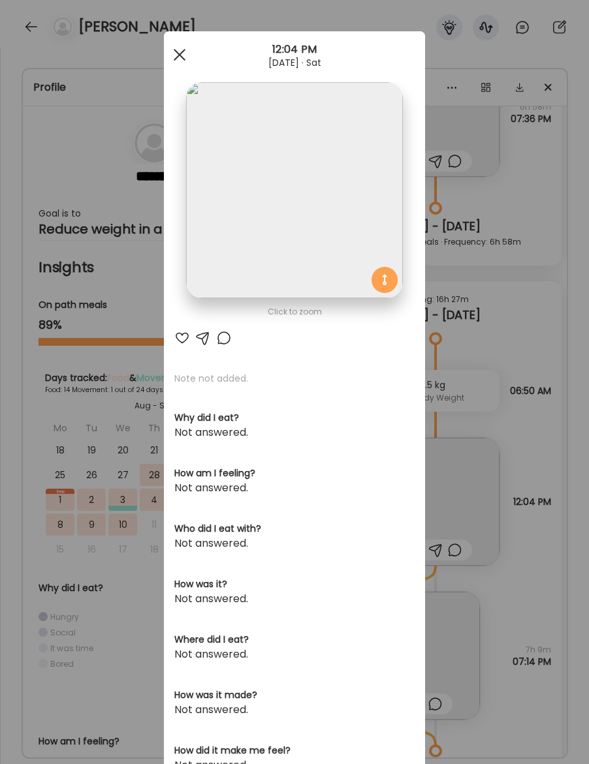
click at [176, 62] on div at bounding box center [179, 55] width 26 height 26
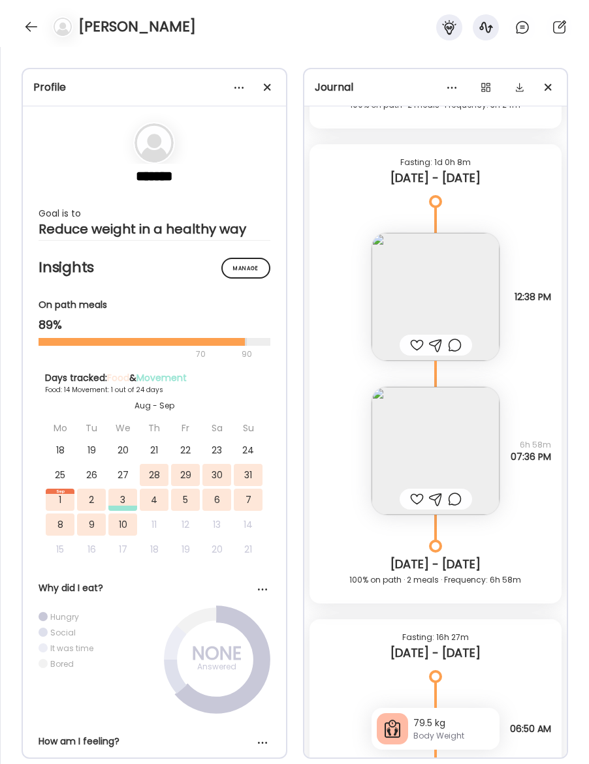
scroll to position [7638, 0]
click at [449, 453] on img at bounding box center [435, 452] width 128 height 128
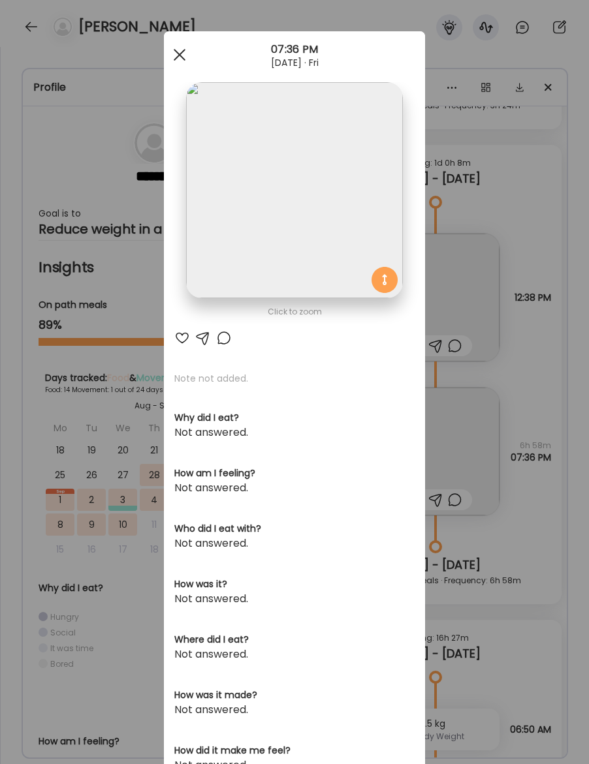
click at [179, 54] on span at bounding box center [180, 55] width 12 height 12
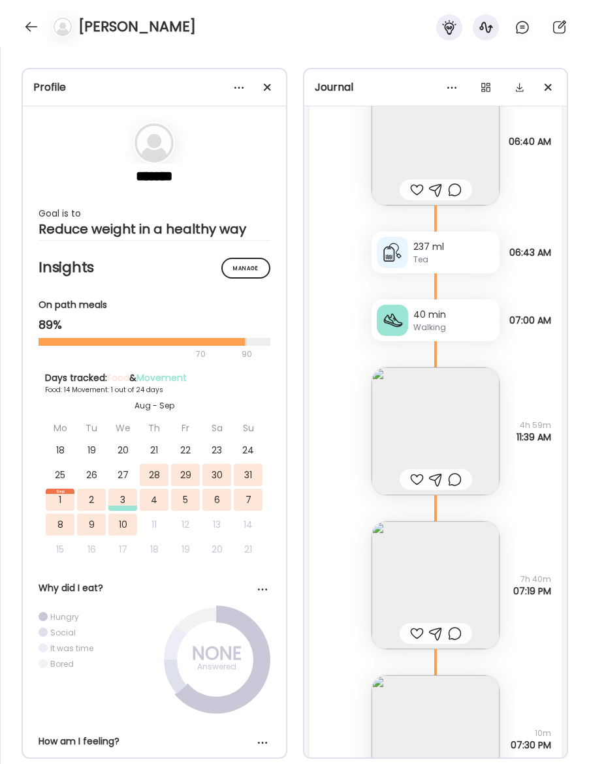
scroll to position [6376, 0]
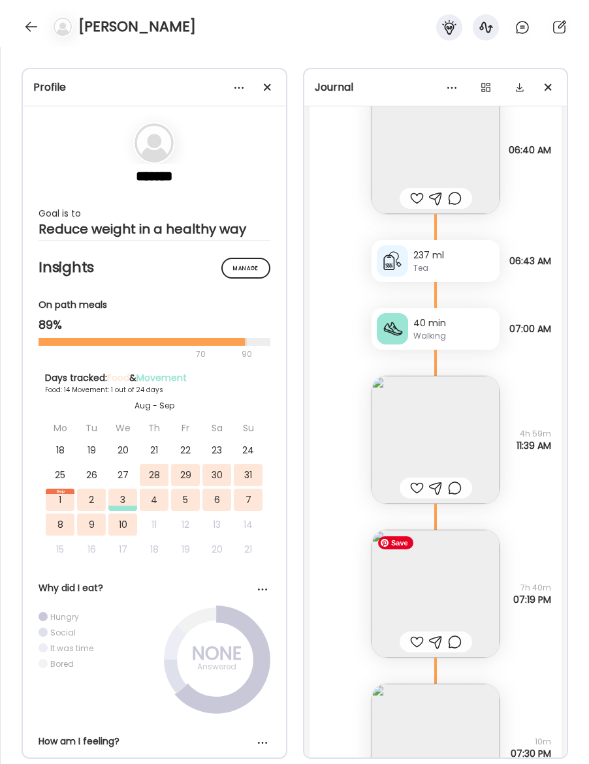
click at [463, 585] on img at bounding box center [435, 594] width 128 height 128
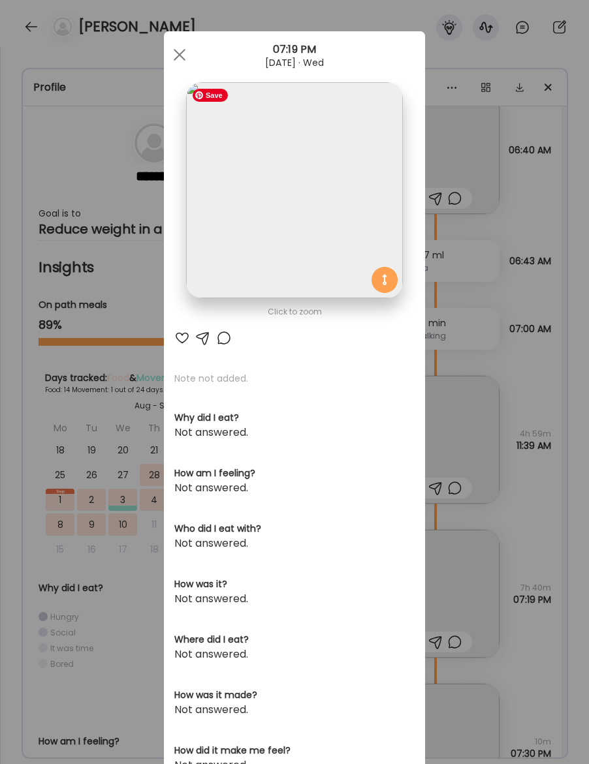
click at [354, 204] on img at bounding box center [294, 190] width 216 height 216
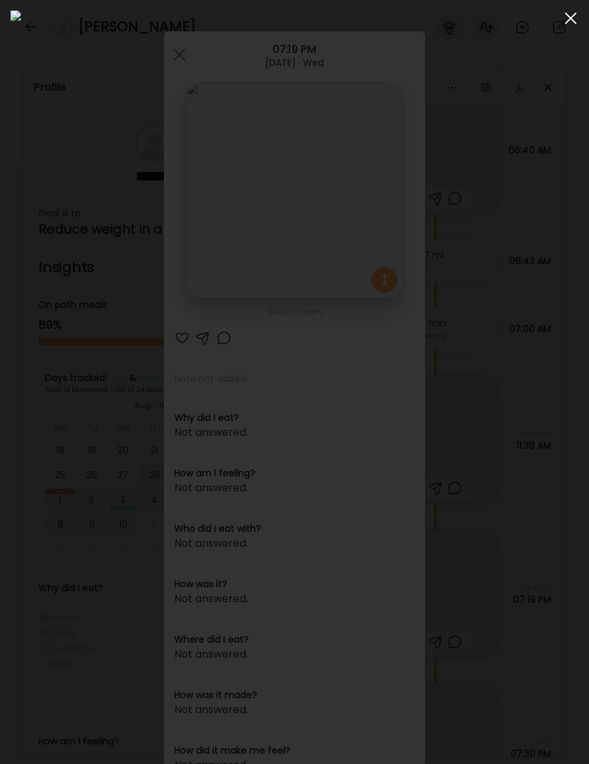
click at [568, 22] on div at bounding box center [570, 18] width 26 height 26
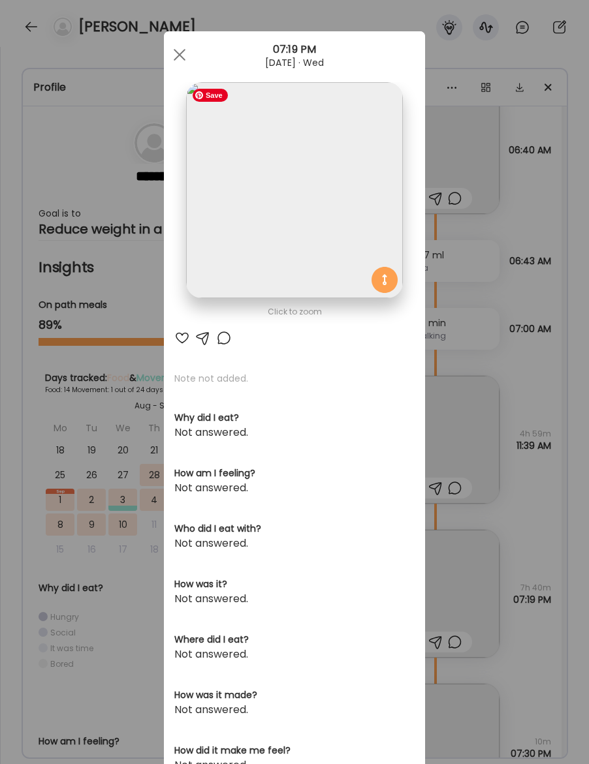
click at [331, 174] on img at bounding box center [294, 190] width 216 height 216
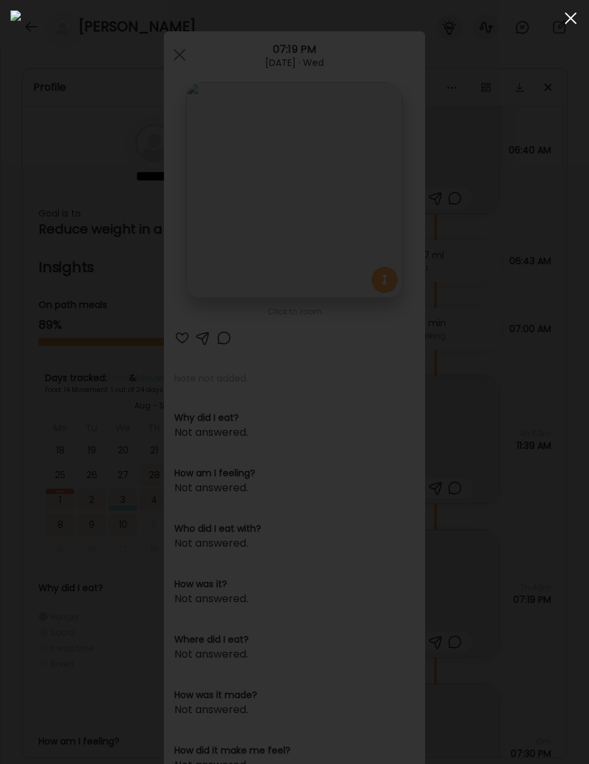
click at [567, 15] on span at bounding box center [570, 18] width 12 height 12
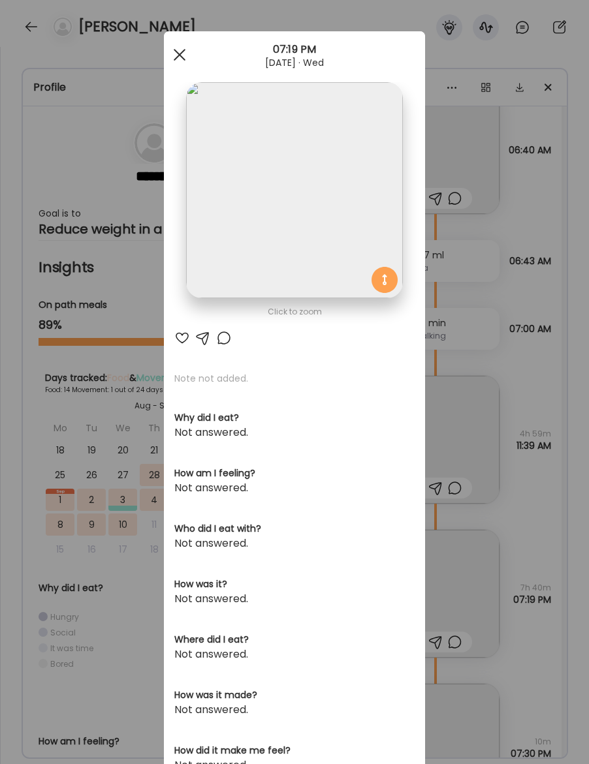
click at [183, 50] on span at bounding box center [180, 55] width 12 height 12
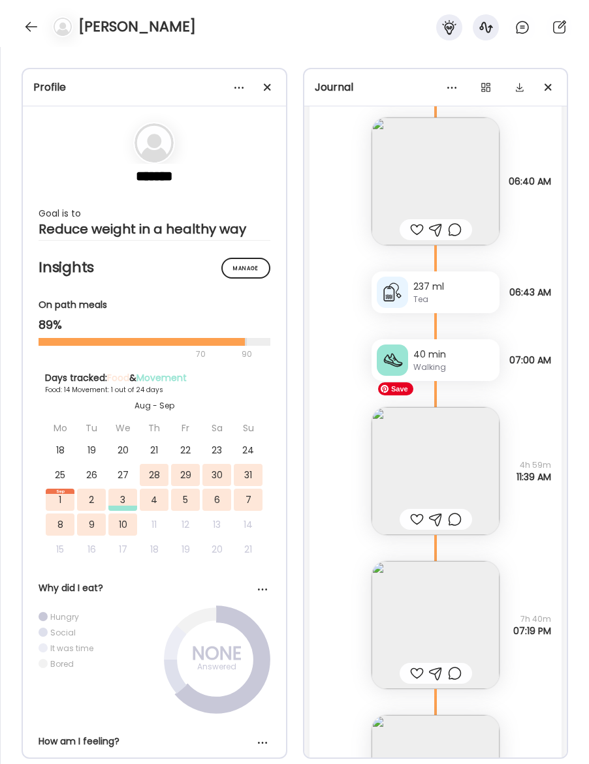
scroll to position [6344, 0]
click at [464, 467] on img at bounding box center [435, 472] width 128 height 128
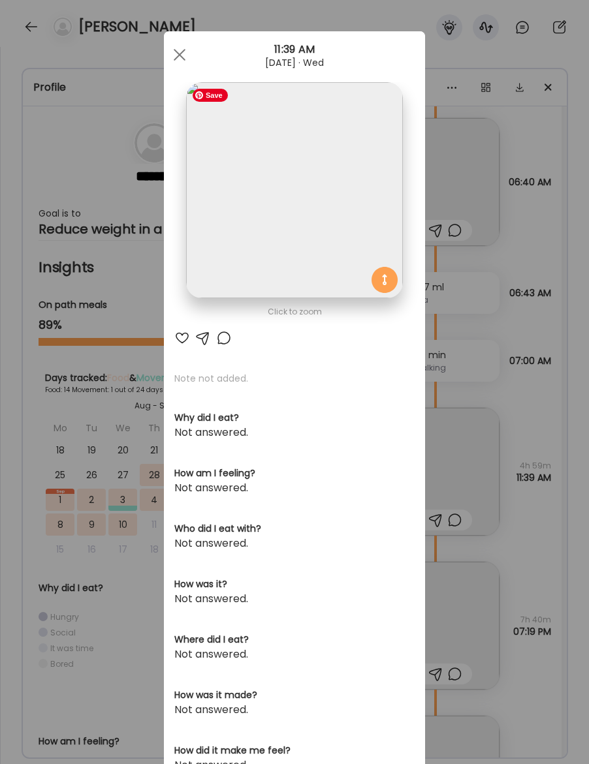
click at [275, 174] on img at bounding box center [294, 190] width 216 height 216
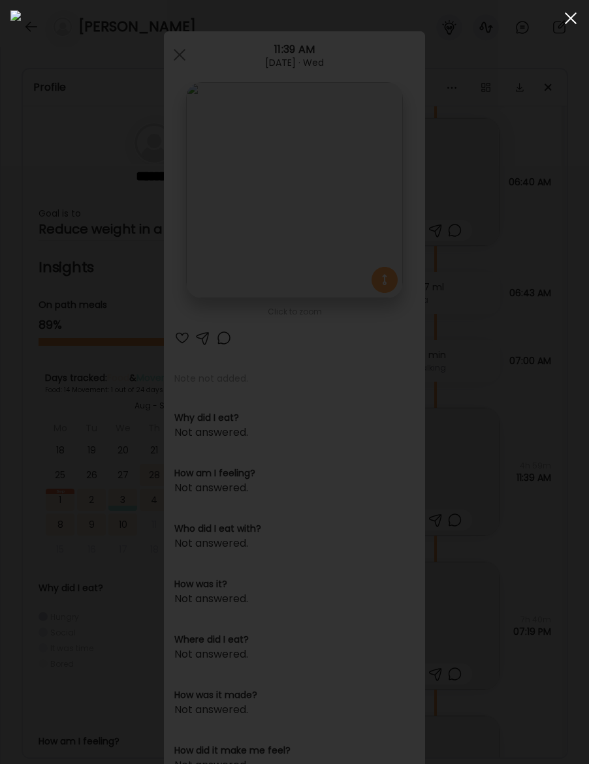
click at [570, 14] on div at bounding box center [570, 18] width 26 height 26
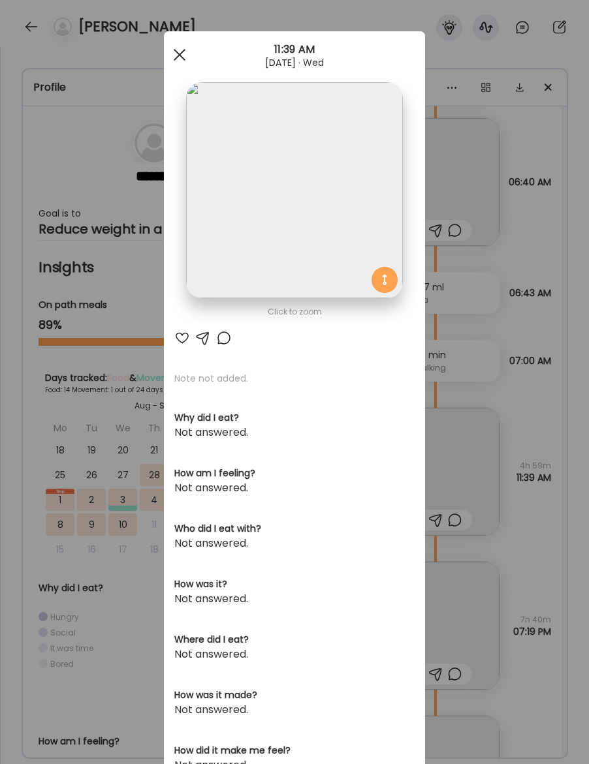
click at [182, 58] on span at bounding box center [180, 55] width 12 height 12
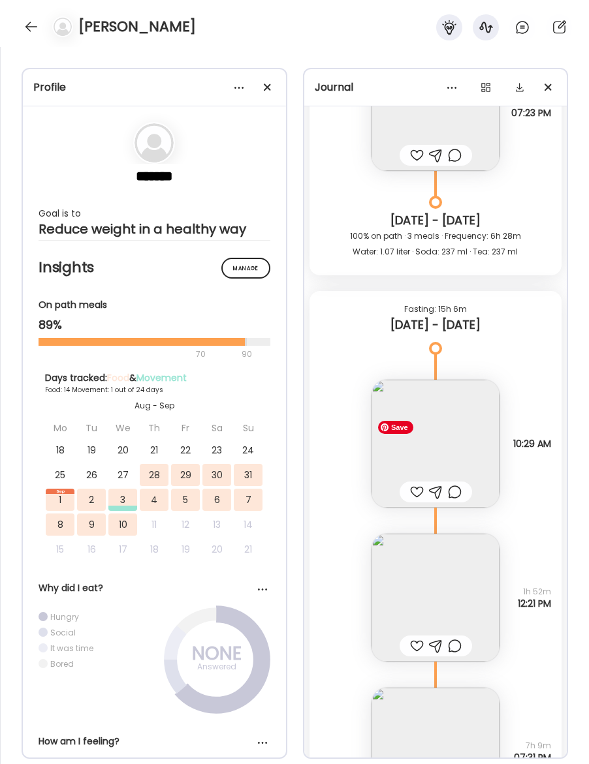
scroll to position [5308, 0]
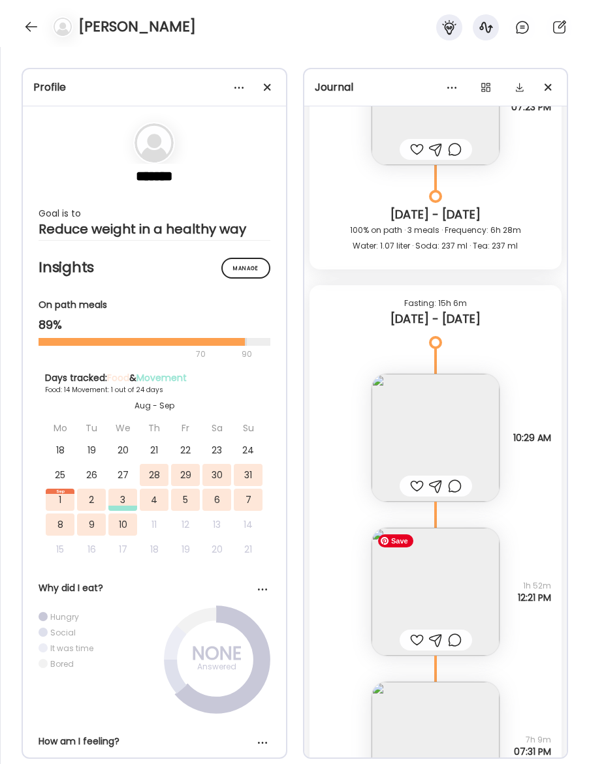
click at [442, 613] on img at bounding box center [435, 592] width 128 height 128
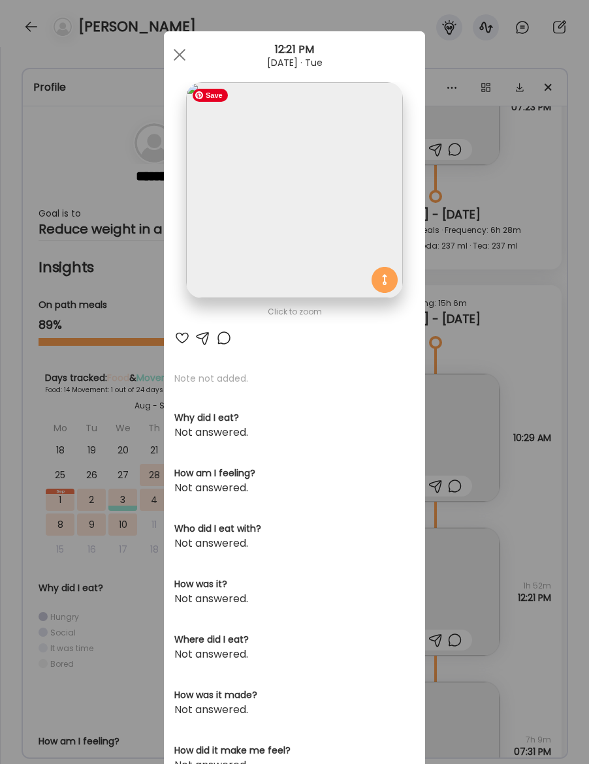
click at [330, 227] on img at bounding box center [294, 190] width 216 height 216
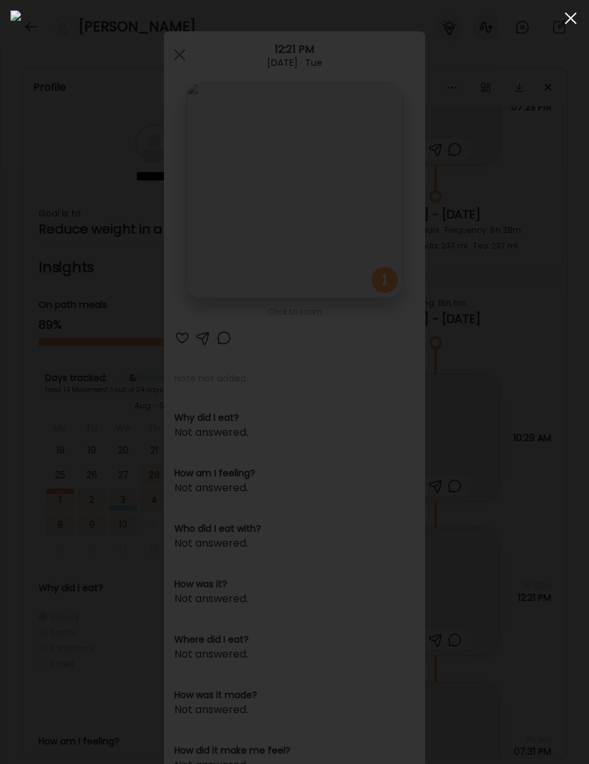
click at [564, 22] on span at bounding box center [570, 18] width 12 height 12
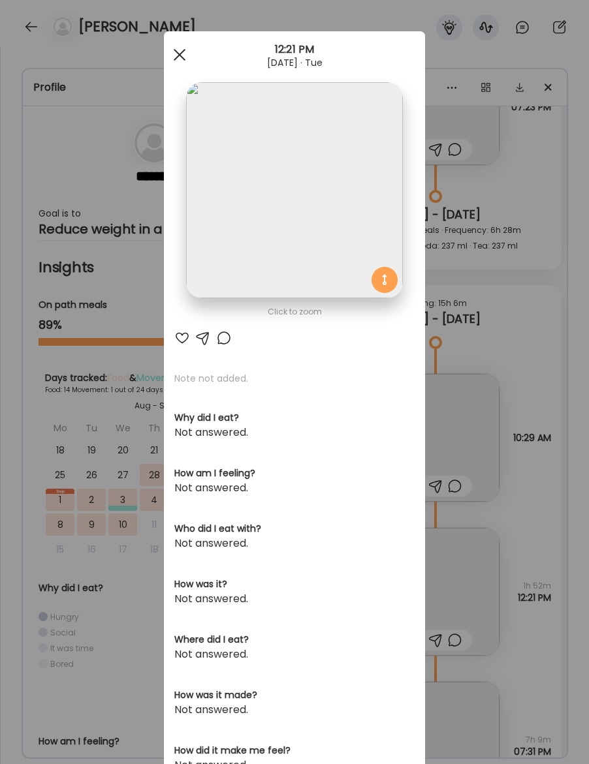
click at [179, 48] on div at bounding box center [179, 55] width 26 height 26
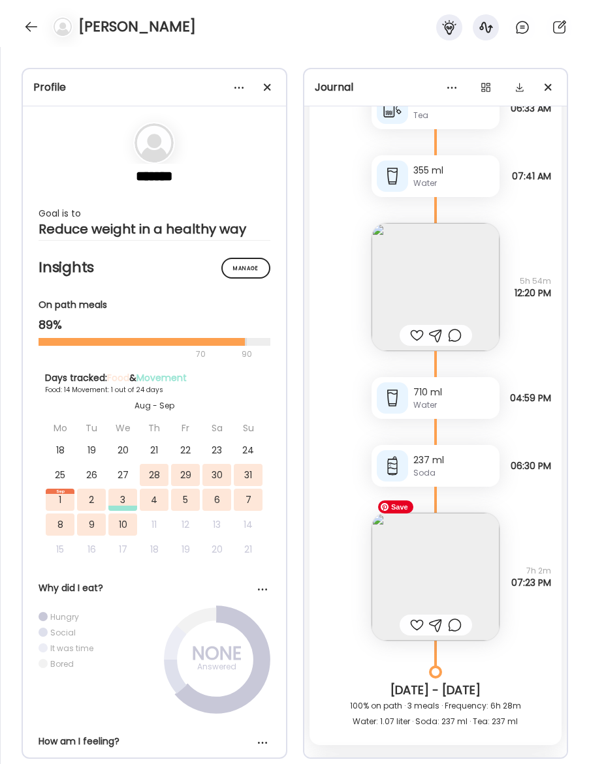
scroll to position [4831, 0]
click at [442, 564] on img at bounding box center [435, 578] width 128 height 128
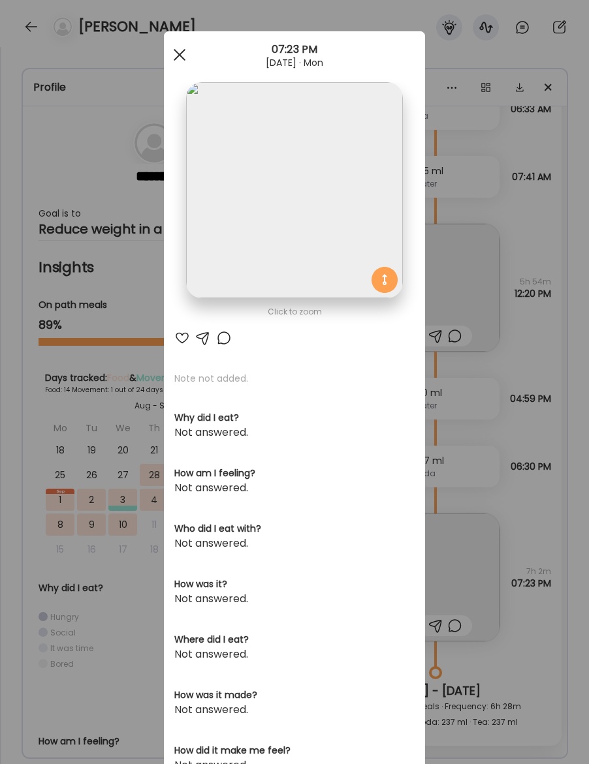
click at [177, 54] on span at bounding box center [180, 55] width 12 height 12
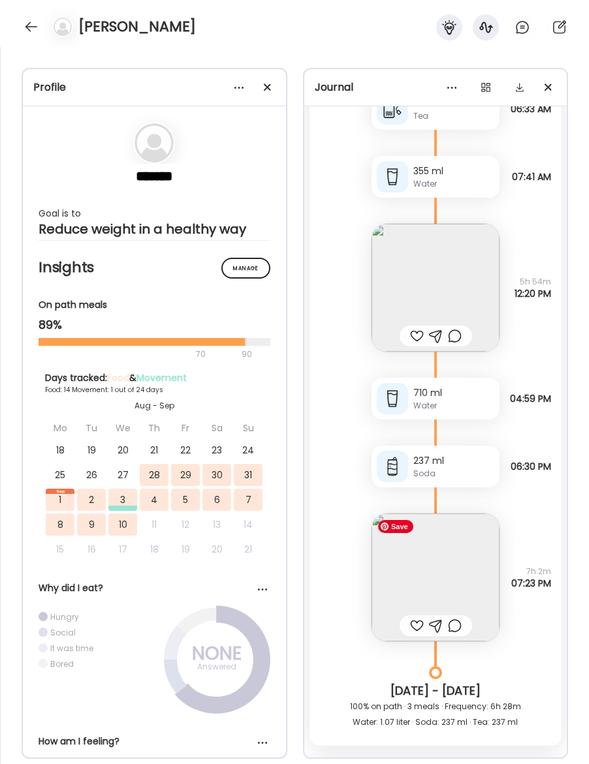
click at [462, 587] on img at bounding box center [435, 578] width 128 height 128
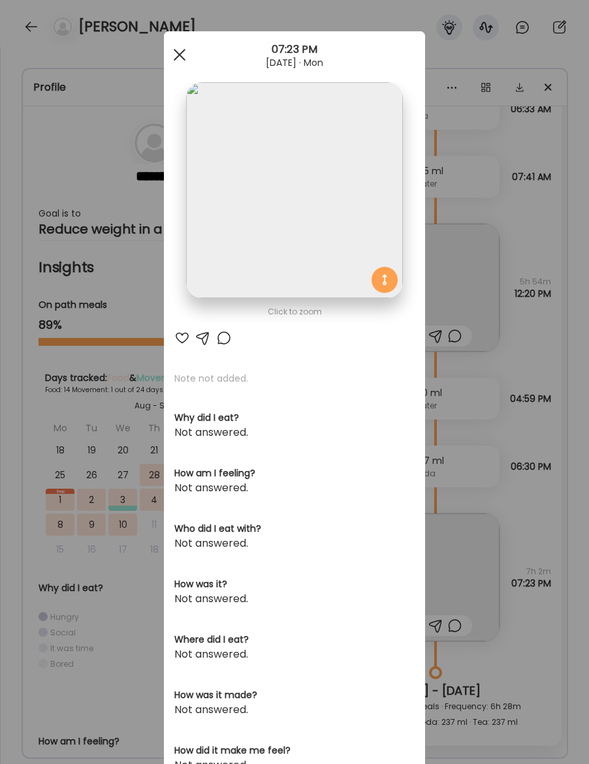
click at [176, 49] on div at bounding box center [179, 55] width 26 height 26
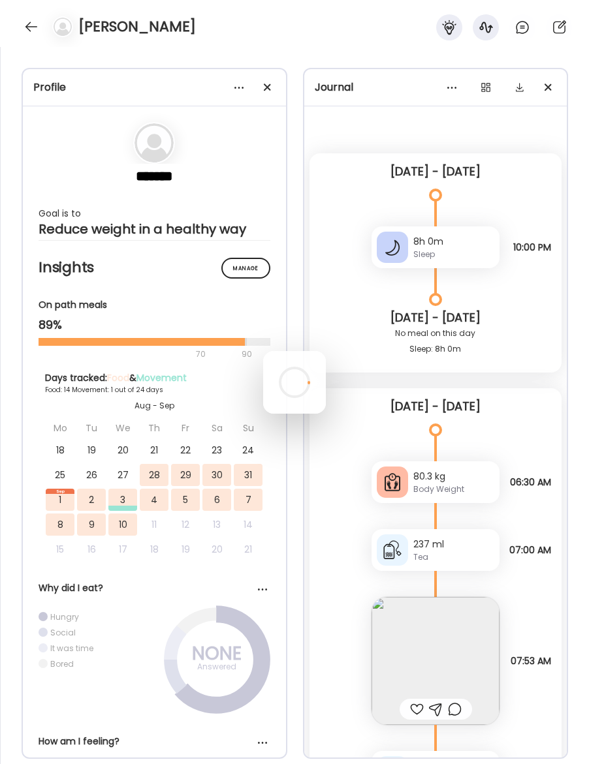
scroll to position [5, 0]
